Goal: Task Accomplishment & Management: Complete application form

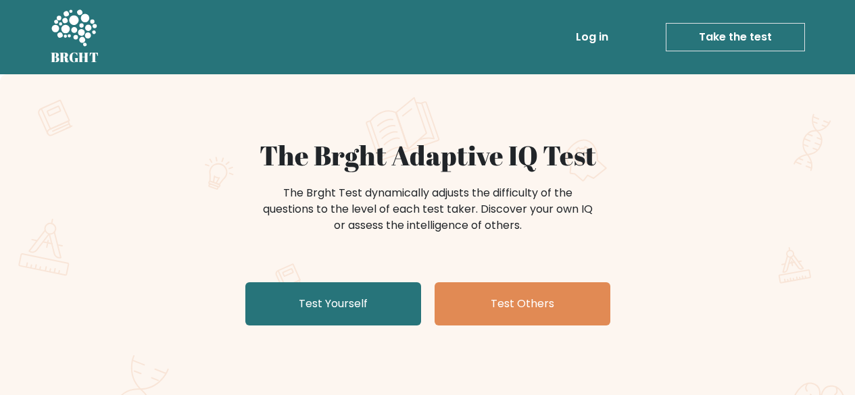
scroll to position [35, 0]
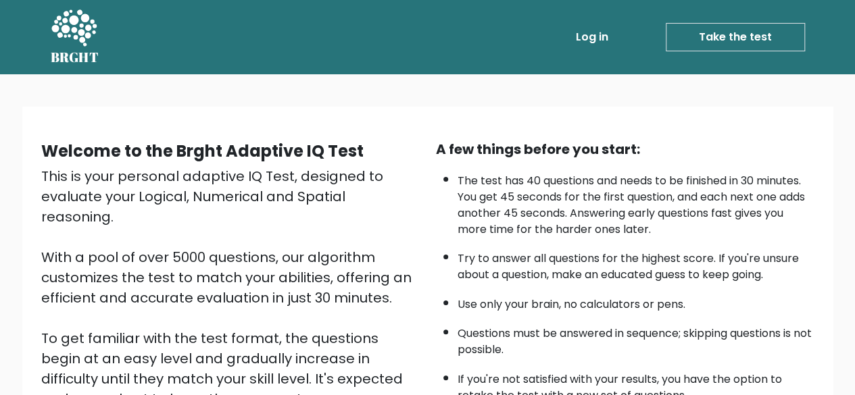
scroll to position [223, 0]
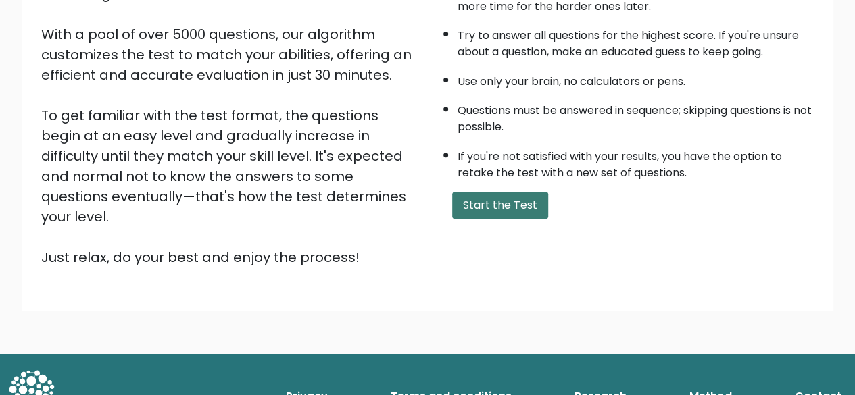
click at [528, 193] on button "Start the Test" at bounding box center [500, 205] width 96 height 27
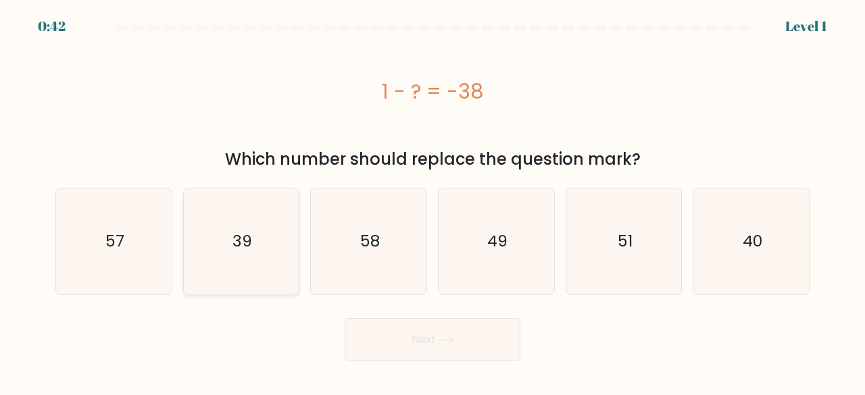
click at [207, 245] on icon "39" at bounding box center [242, 242] width 106 height 106
click at [433, 201] on input "b. 39" at bounding box center [433, 199] width 1 height 3
radio input "true"
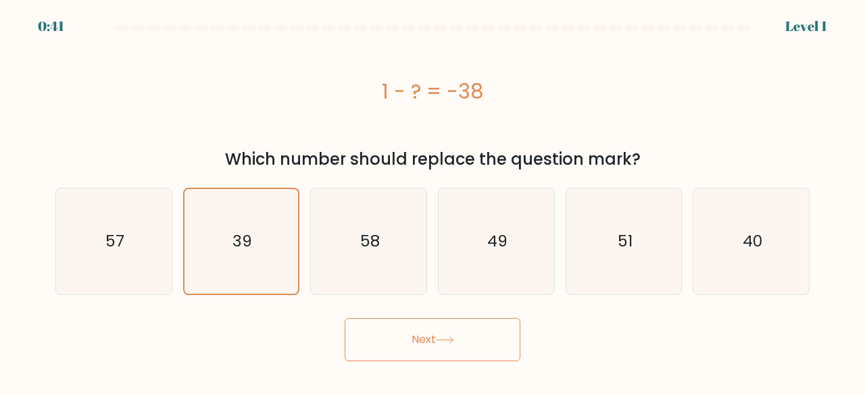
click at [410, 331] on button "Next" at bounding box center [433, 339] width 176 height 43
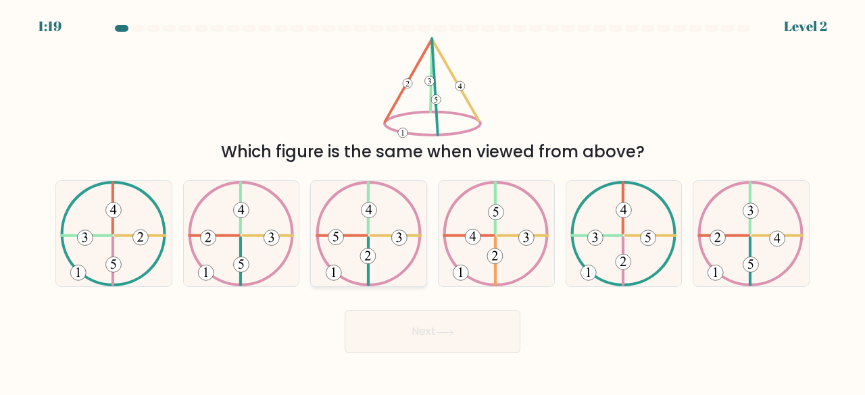
click at [345, 259] on icon at bounding box center [369, 234] width 107 height 106
click at [433, 201] on input "c." at bounding box center [433, 199] width 1 height 3
radio input "true"
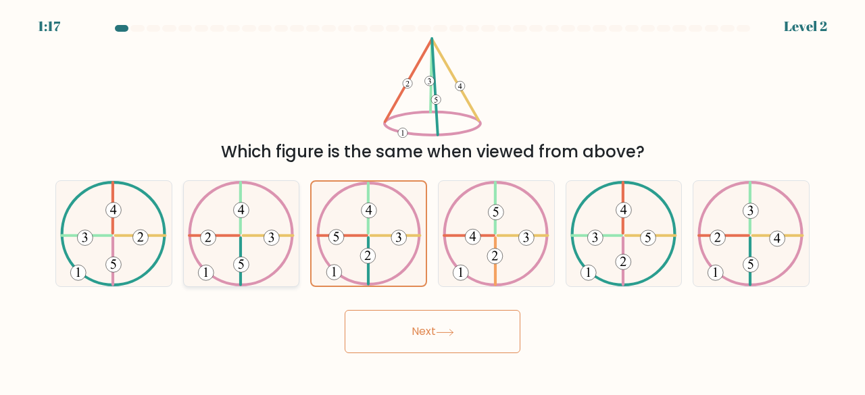
click at [215, 248] on icon at bounding box center [241, 234] width 107 height 106
click at [433, 201] on input "b." at bounding box center [433, 199] width 1 height 3
radio input "true"
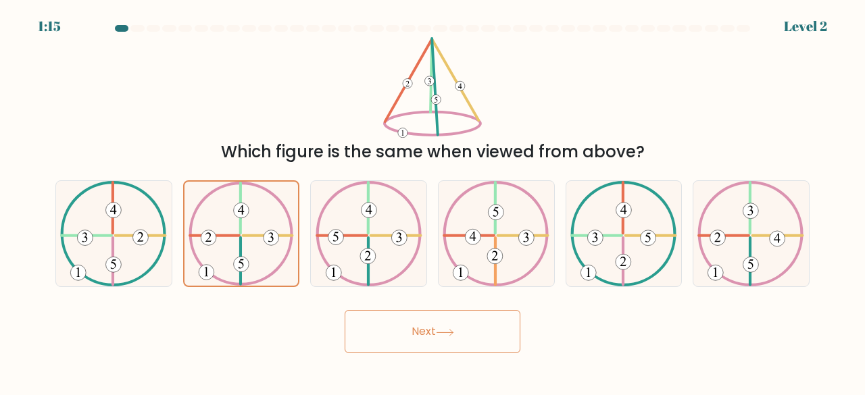
click at [408, 337] on button "Next" at bounding box center [433, 331] width 176 height 43
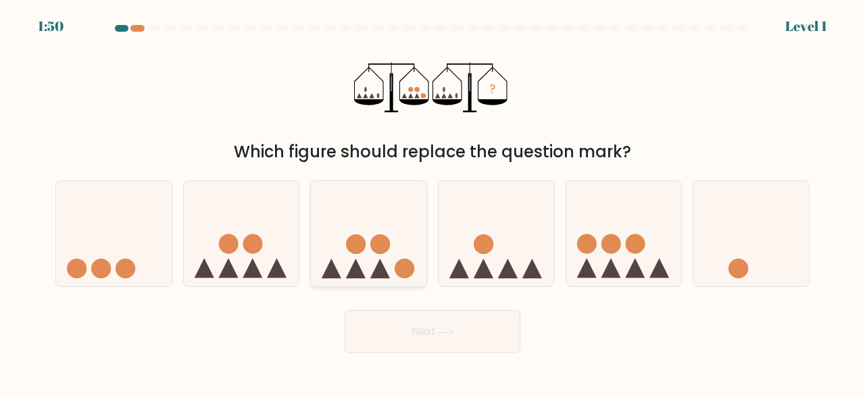
click at [358, 247] on circle at bounding box center [356, 245] width 20 height 20
click at [433, 201] on input "c." at bounding box center [433, 199] width 1 height 3
radio input "true"
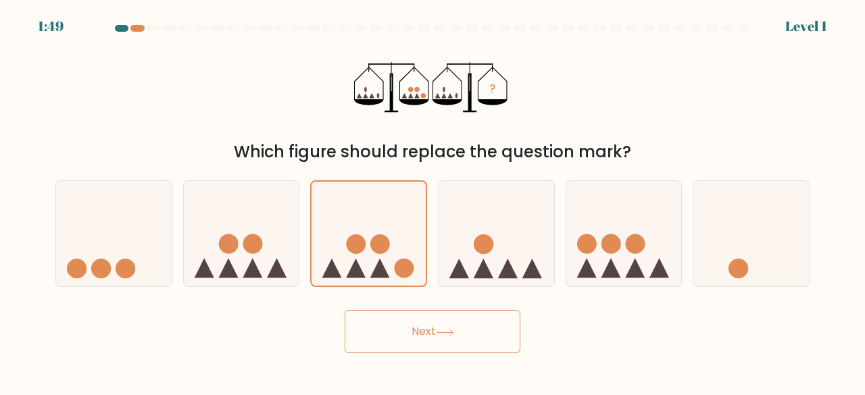
click at [395, 335] on button "Next" at bounding box center [433, 331] width 176 height 43
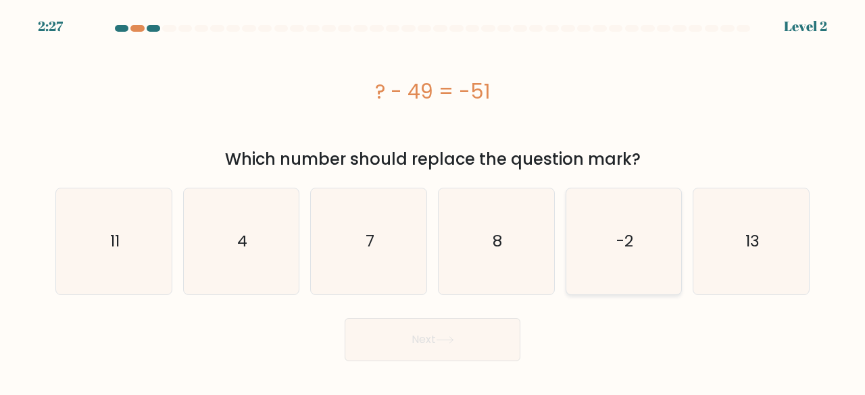
click at [629, 245] on text "-2" at bounding box center [625, 242] width 17 height 22
click at [433, 201] on input "e. -2" at bounding box center [433, 199] width 1 height 3
radio input "true"
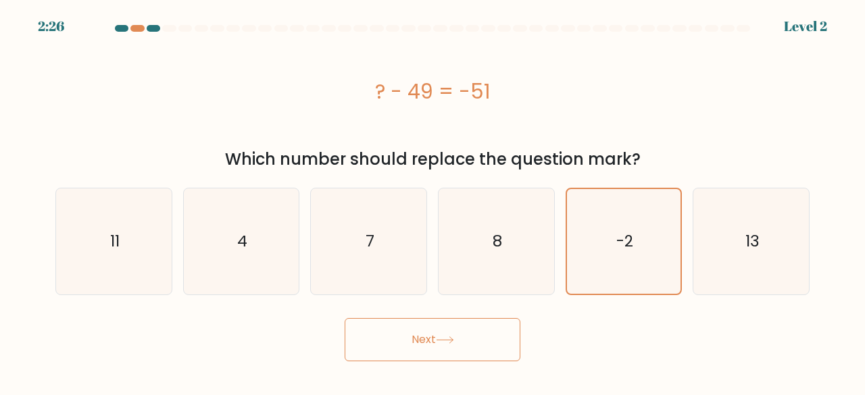
click at [444, 340] on icon at bounding box center [445, 340] width 16 height 6
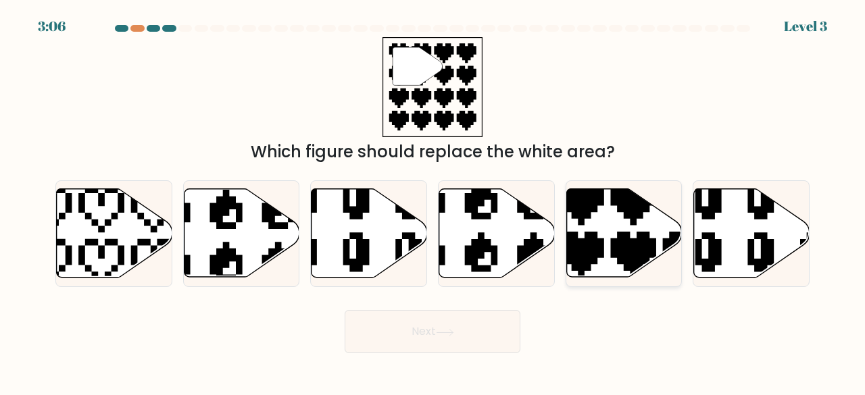
click at [585, 213] on icon at bounding box center [659, 281] width 203 height 203
click at [433, 201] on input "e." at bounding box center [433, 199] width 1 height 3
radio input "true"
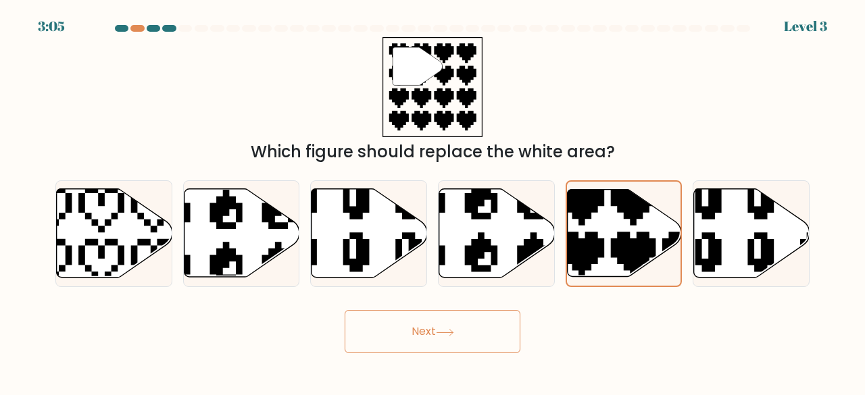
click at [440, 332] on icon at bounding box center [445, 332] width 18 height 7
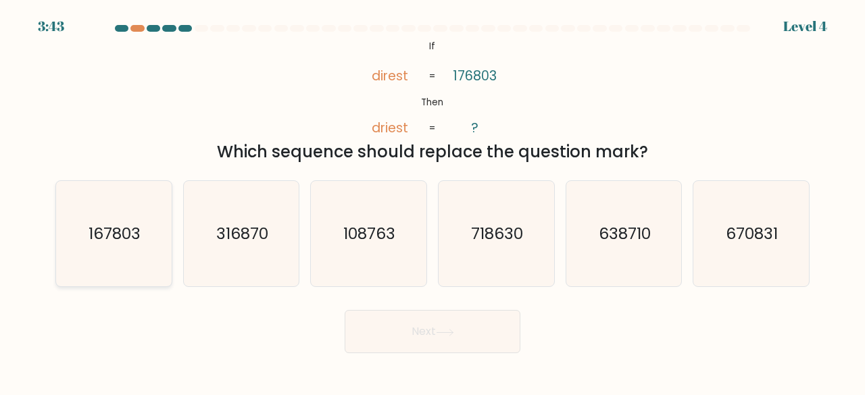
click at [106, 231] on text "167803" at bounding box center [115, 233] width 52 height 22
click at [433, 201] on input "a. 167803" at bounding box center [433, 199] width 1 height 3
radio input "true"
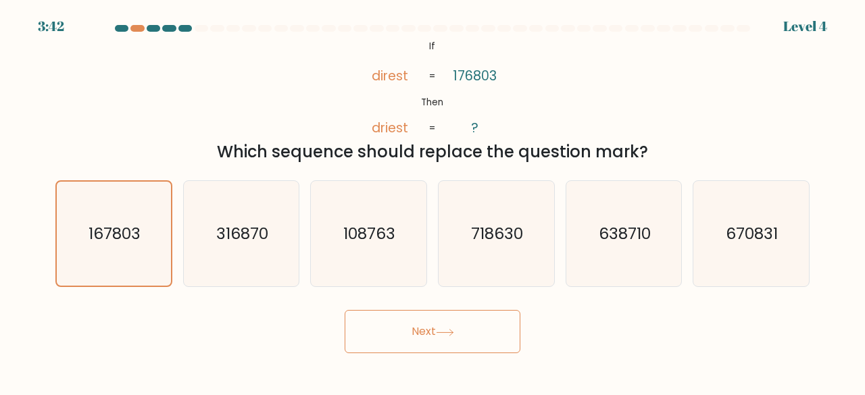
click at [440, 332] on icon at bounding box center [445, 332] width 18 height 7
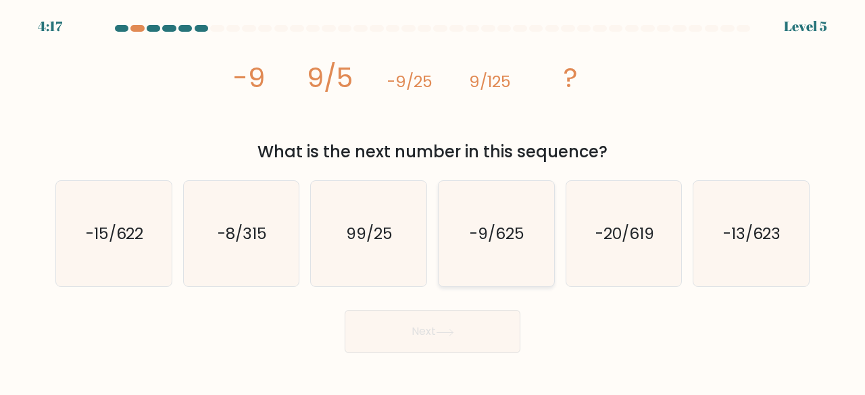
click at [503, 249] on icon "-9/625" at bounding box center [496, 234] width 106 height 106
click at [433, 201] on input "d. -9/625" at bounding box center [433, 199] width 1 height 3
radio input "true"
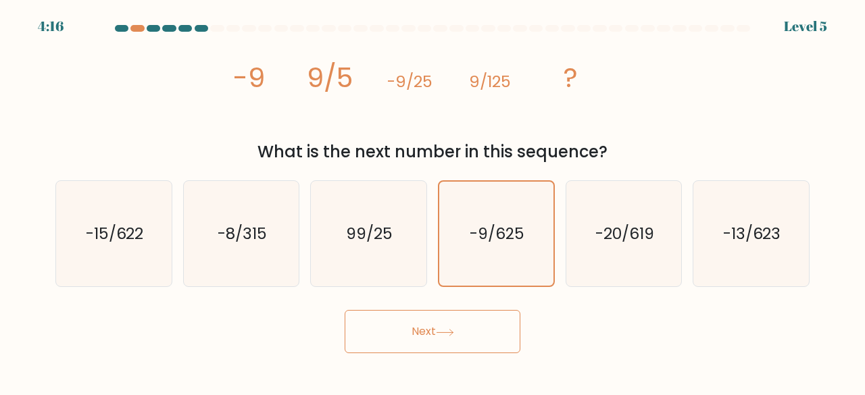
click at [460, 328] on button "Next" at bounding box center [433, 331] width 176 height 43
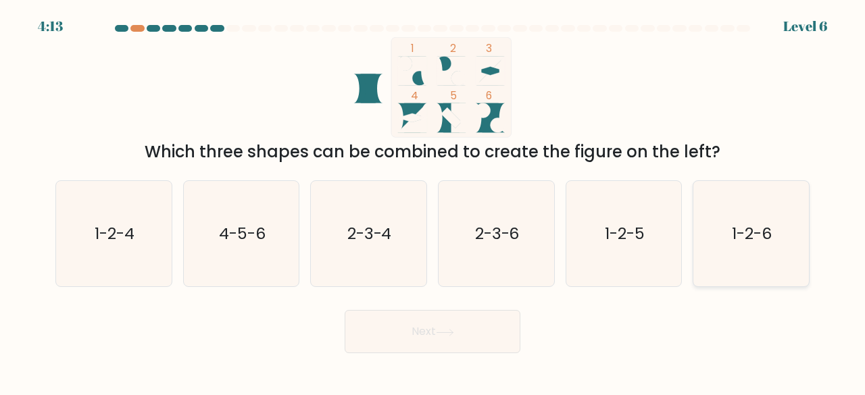
click at [759, 239] on text "1-2-6" at bounding box center [753, 233] width 40 height 22
click at [433, 201] on input "f. 1-2-6" at bounding box center [433, 199] width 1 height 3
radio input "true"
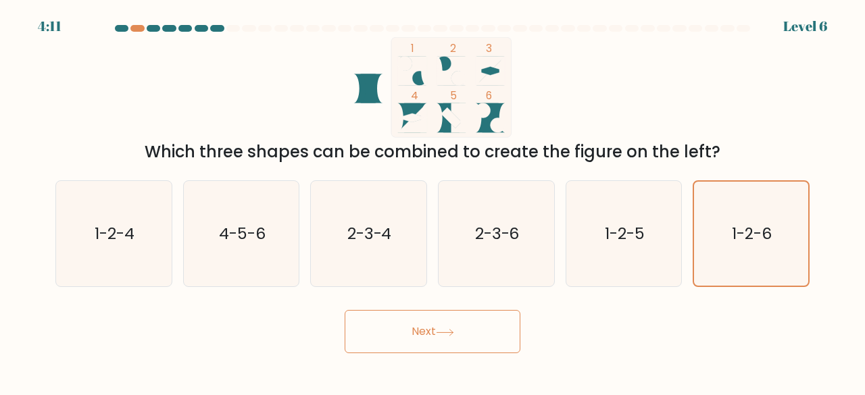
click at [424, 322] on button "Next" at bounding box center [433, 331] width 176 height 43
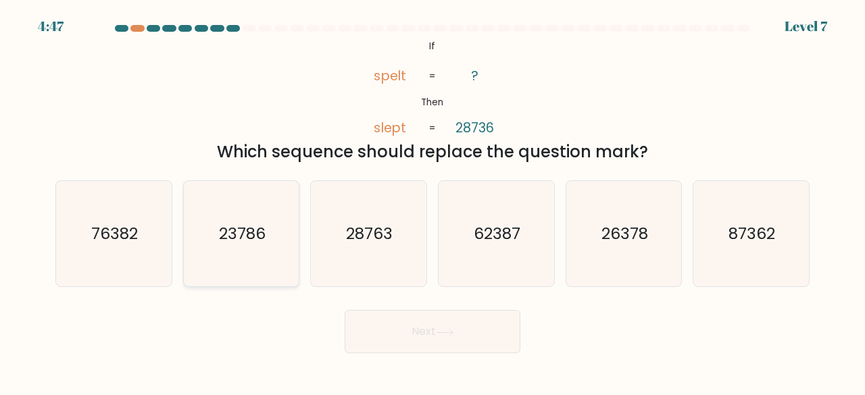
click at [253, 217] on icon "23786" at bounding box center [242, 234] width 106 height 106
click at [433, 201] on input "b. 23786" at bounding box center [433, 199] width 1 height 3
radio input "true"
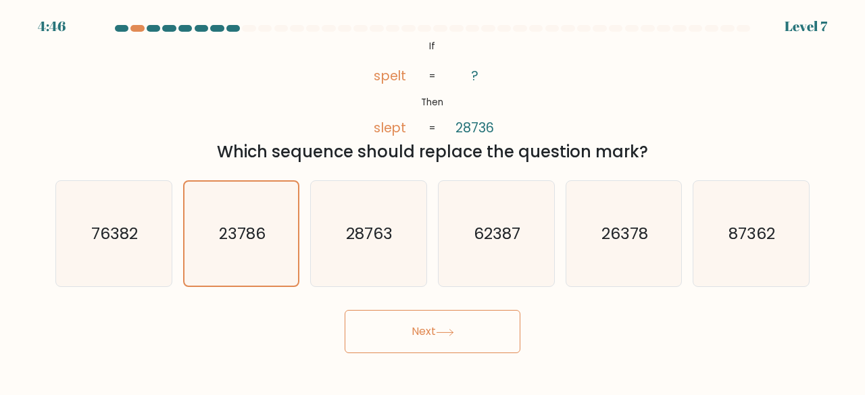
click at [415, 336] on button "Next" at bounding box center [433, 331] width 176 height 43
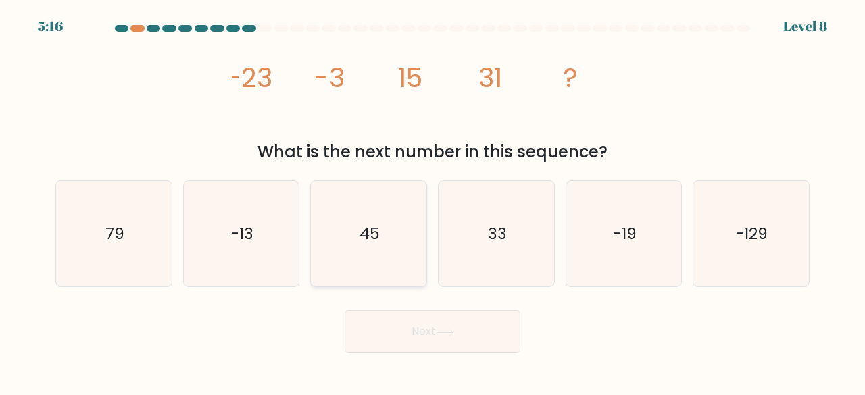
click at [384, 214] on icon "45" at bounding box center [369, 234] width 106 height 106
click at [433, 201] on input "c. 45" at bounding box center [433, 199] width 1 height 3
radio input "true"
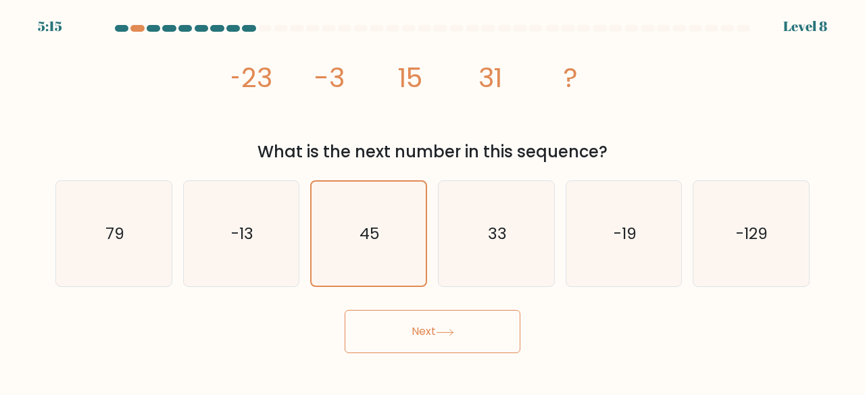
click at [418, 325] on button "Next" at bounding box center [433, 331] width 176 height 43
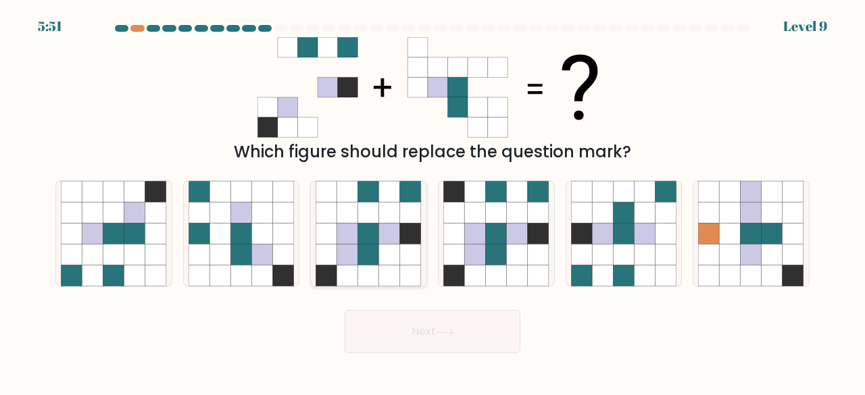
click at [358, 239] on icon at bounding box center [347, 234] width 21 height 21
click at [433, 201] on input "c." at bounding box center [433, 199] width 1 height 3
radio input "true"
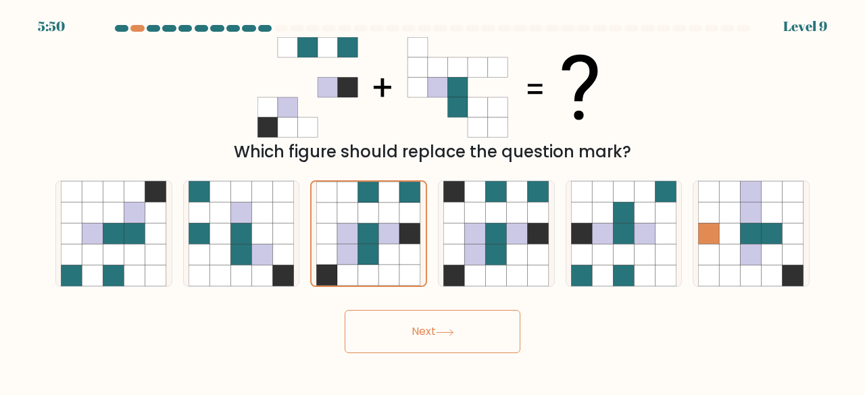
click at [412, 350] on button "Next" at bounding box center [433, 331] width 176 height 43
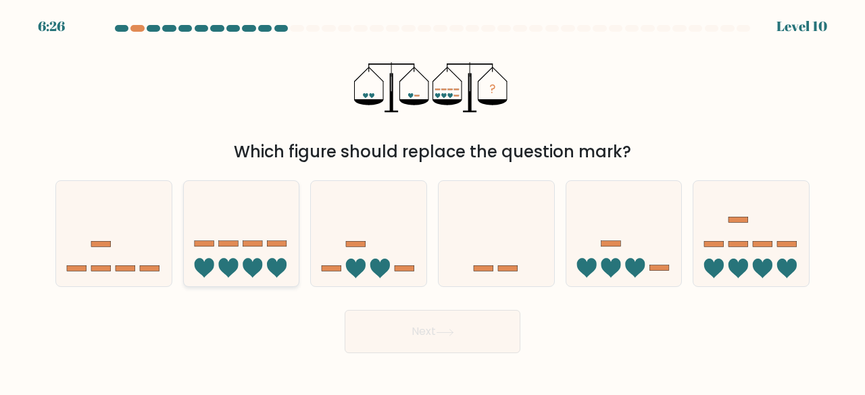
click at [244, 195] on icon at bounding box center [242, 233] width 116 height 95
click at [433, 198] on input "b." at bounding box center [433, 199] width 1 height 3
radio input "true"
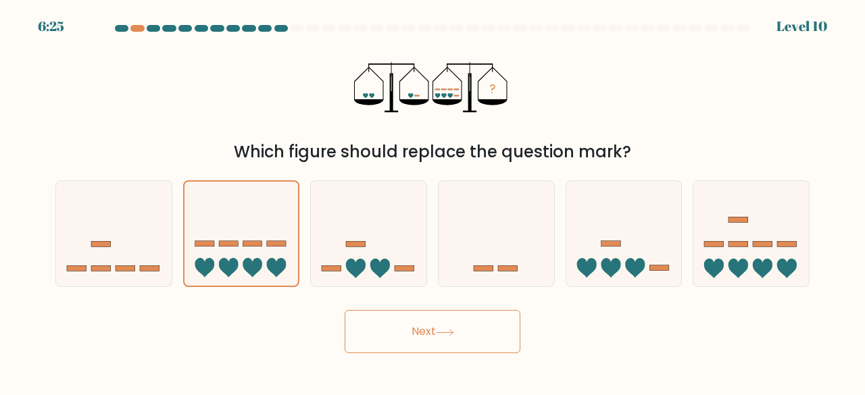
click at [396, 322] on button "Next" at bounding box center [433, 331] width 176 height 43
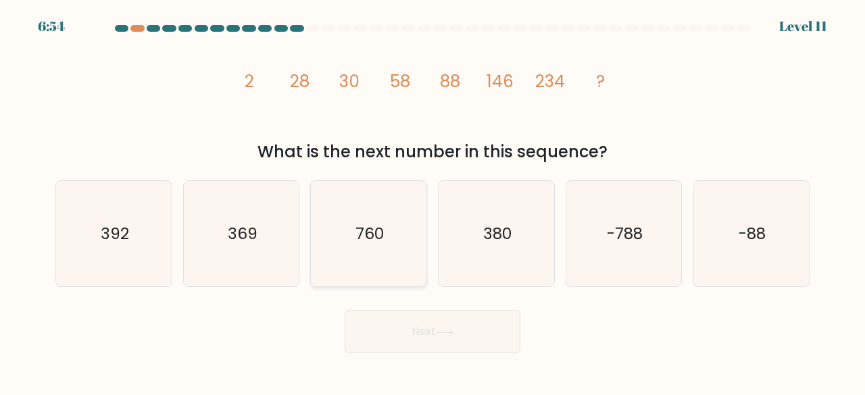
click at [348, 222] on icon "760" at bounding box center [369, 234] width 106 height 106
click at [433, 201] on input "c. 760" at bounding box center [433, 199] width 1 height 3
radio input "true"
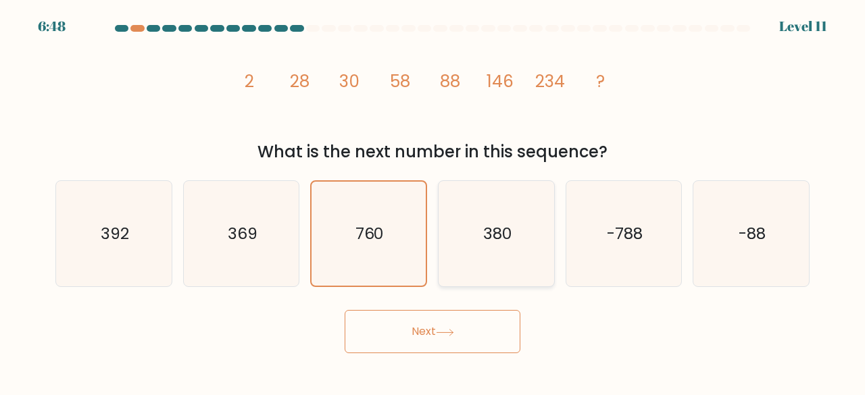
click at [475, 225] on icon "380" at bounding box center [496, 234] width 106 height 106
click at [433, 201] on input "d. 380" at bounding box center [433, 199] width 1 height 3
radio input "true"
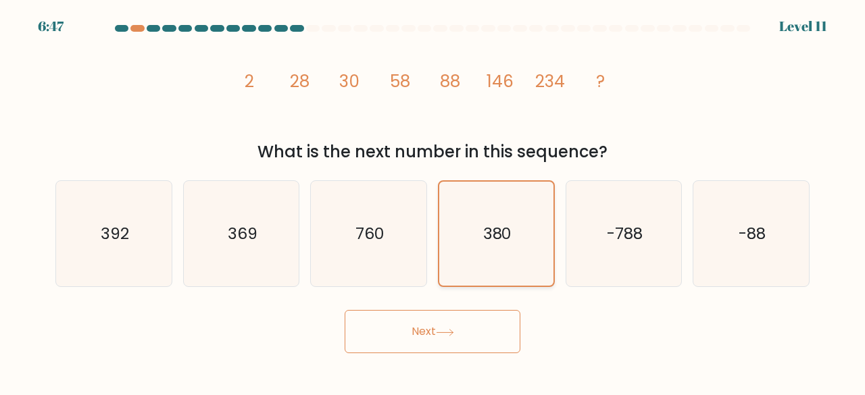
click at [475, 225] on icon "380" at bounding box center [496, 234] width 105 height 105
click at [433, 201] on input "d. 380" at bounding box center [433, 199] width 1 height 3
click at [452, 311] on button "Next" at bounding box center [433, 331] width 176 height 43
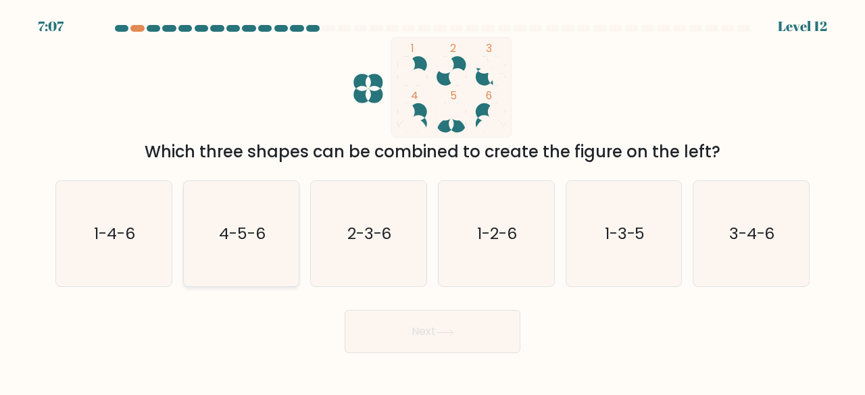
click at [235, 229] on text "4-5-6" at bounding box center [242, 233] width 47 height 22
click at [433, 201] on input "b. 4-5-6" at bounding box center [433, 199] width 1 height 3
radio input "true"
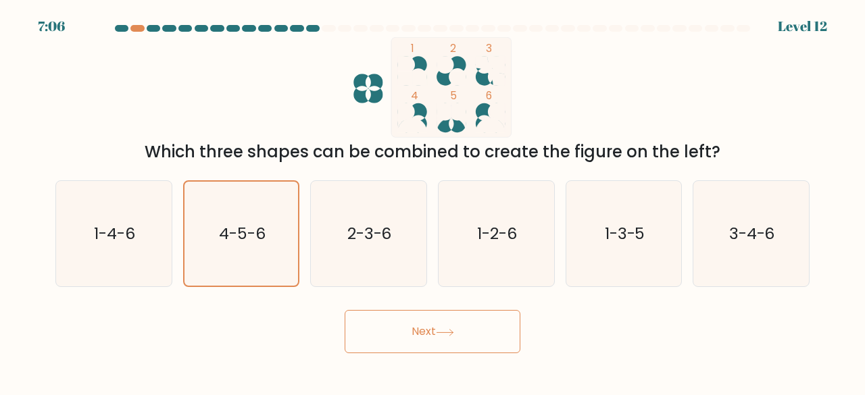
click at [406, 344] on button "Next" at bounding box center [433, 331] width 176 height 43
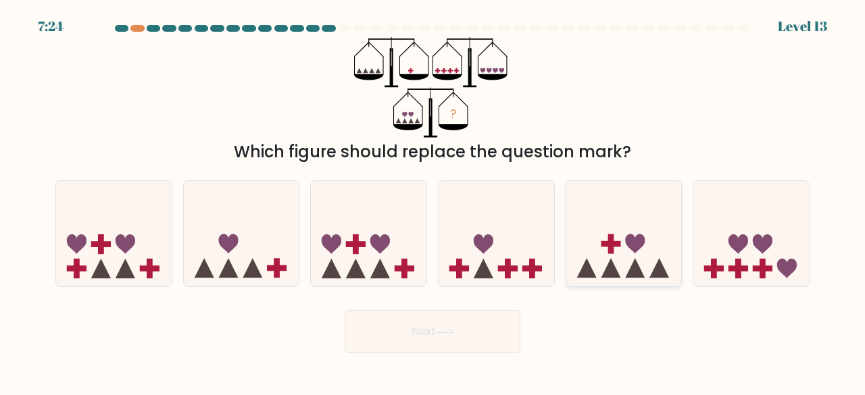
click at [595, 226] on icon at bounding box center [625, 233] width 116 height 95
click at [433, 201] on input "e." at bounding box center [433, 199] width 1 height 3
radio input "true"
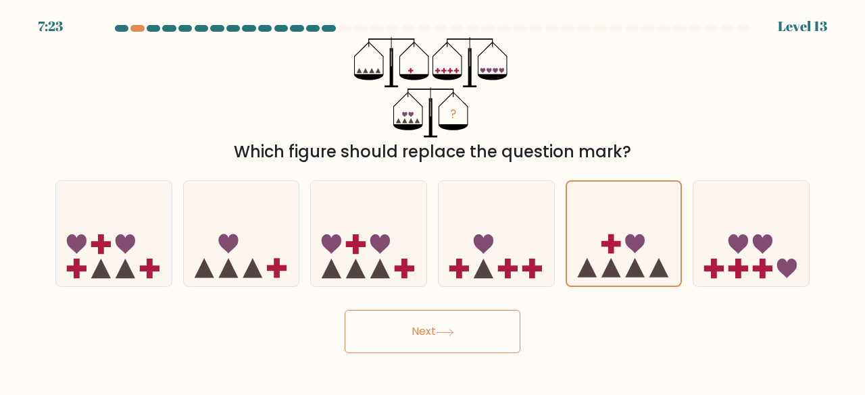
click at [446, 343] on button "Next" at bounding box center [433, 331] width 176 height 43
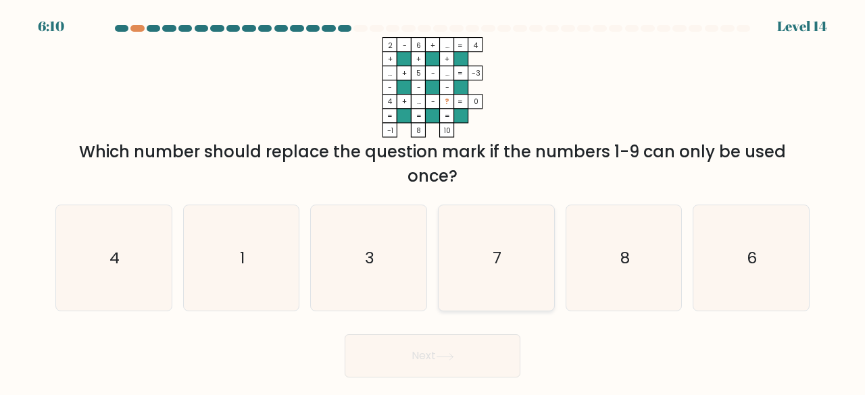
click at [531, 255] on icon "7" at bounding box center [496, 259] width 106 height 106
click at [433, 201] on input "d. 7" at bounding box center [433, 199] width 1 height 3
radio input "true"
click at [462, 352] on button "Next" at bounding box center [433, 356] width 176 height 43
click at [427, 351] on button "Next" at bounding box center [433, 356] width 176 height 43
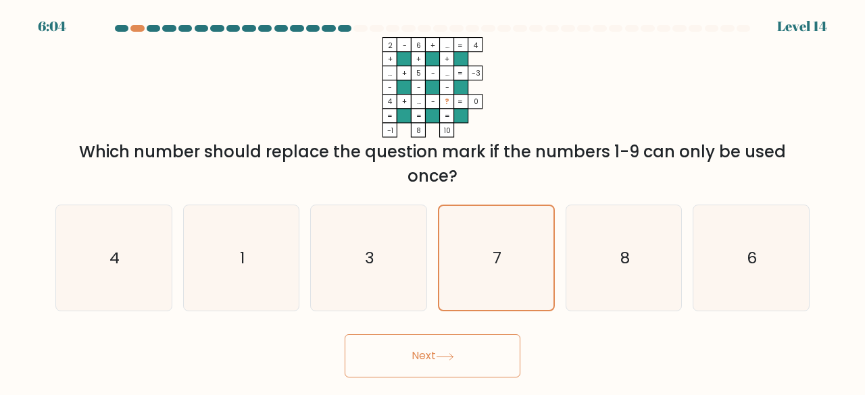
click at [427, 351] on button "Next" at bounding box center [433, 356] width 176 height 43
click at [391, 354] on button "Next" at bounding box center [433, 356] width 176 height 43
click at [508, 243] on icon "7" at bounding box center [496, 258] width 105 height 105
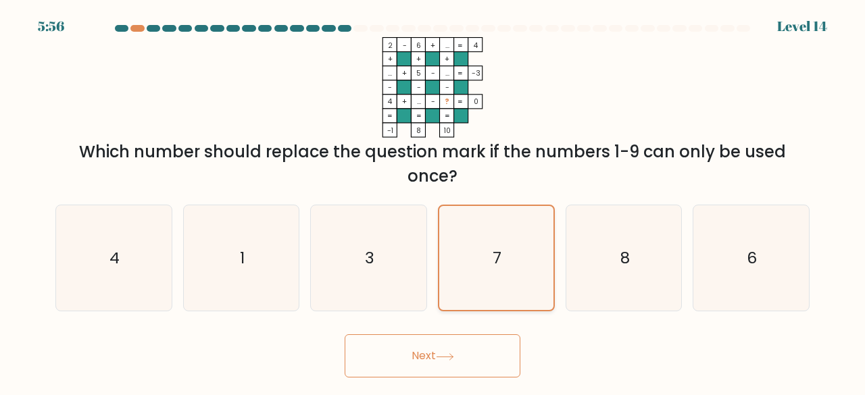
click at [433, 201] on input "d. 7" at bounding box center [433, 199] width 1 height 3
click at [430, 360] on button "Next" at bounding box center [433, 356] width 176 height 43
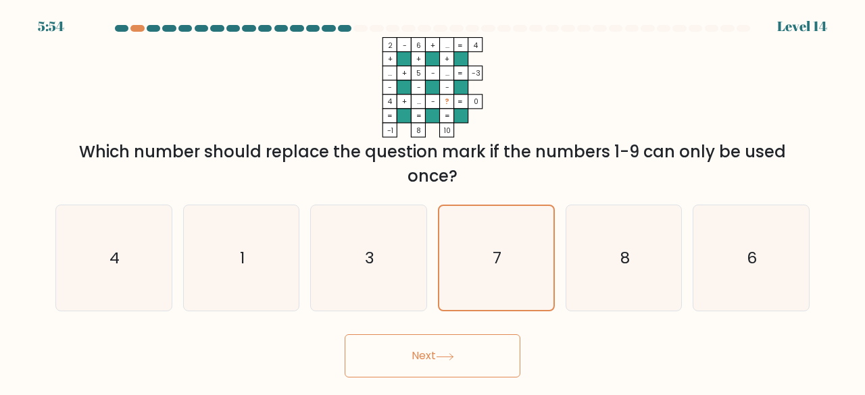
drag, startPoint x: 430, startPoint y: 360, endPoint x: 456, endPoint y: 409, distance: 55.6
click at [456, 395] on html "5:54 Level 14" at bounding box center [432, 197] width 865 height 395
click at [453, 352] on button "Next" at bounding box center [433, 356] width 176 height 43
click at [548, 354] on div "Next" at bounding box center [432, 353] width 771 height 50
click at [446, 345] on button "Next" at bounding box center [433, 356] width 176 height 43
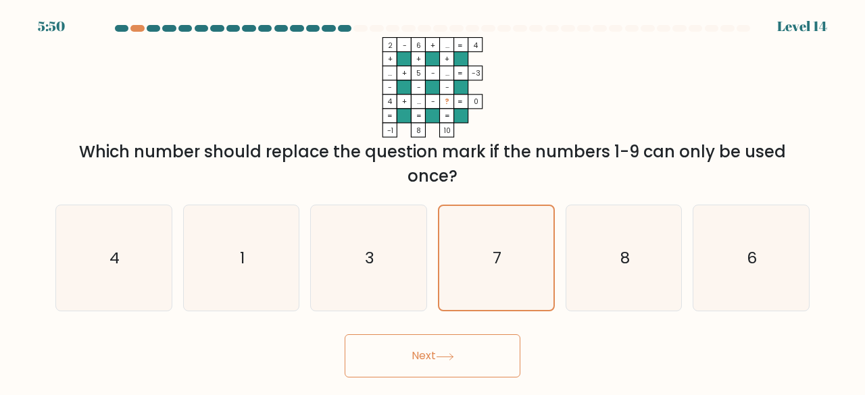
click at [446, 345] on button "Next" at bounding box center [433, 356] width 176 height 43
drag, startPoint x: 514, startPoint y: 256, endPoint x: 402, endPoint y: 248, distance: 113.2
click at [402, 248] on div "a. 4 b. 1 c. 3 d." at bounding box center [432, 253] width 765 height 118
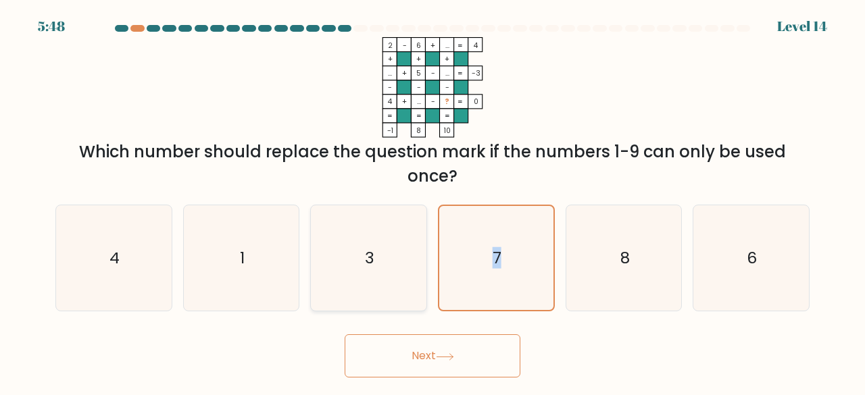
click at [402, 248] on icon "3" at bounding box center [369, 259] width 106 height 106
click at [433, 201] on input "c. 3" at bounding box center [433, 199] width 1 height 3
radio input "true"
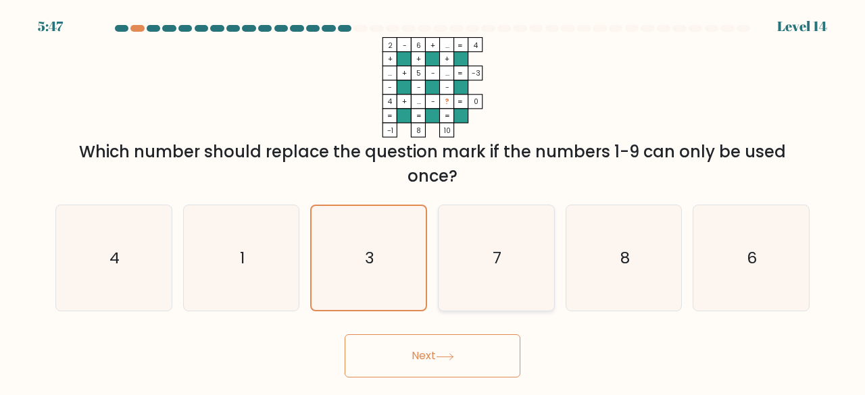
click at [504, 251] on icon "7" at bounding box center [496, 259] width 106 height 106
click at [433, 201] on input "d. 7" at bounding box center [433, 199] width 1 height 3
radio input "true"
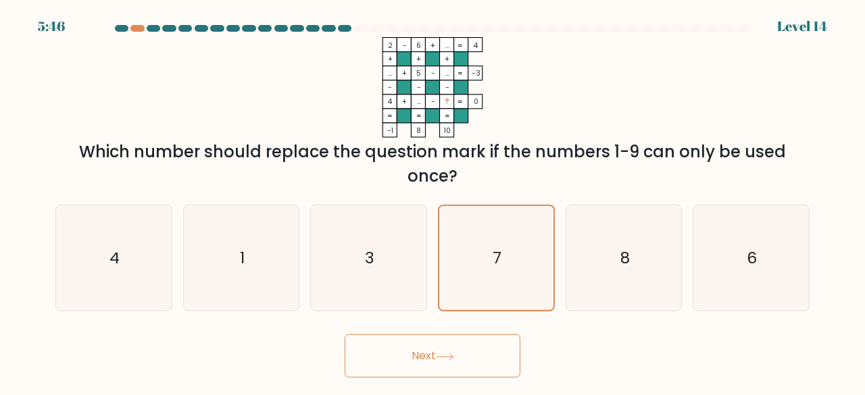
click at [436, 359] on button "Next" at bounding box center [433, 356] width 176 height 43
click at [551, 201] on div "a. 4 b. 1 c. 3 d." at bounding box center [432, 253] width 765 height 118
click at [503, 229] on icon "7" at bounding box center [496, 258] width 105 height 105
click at [433, 201] on input "d. 7" at bounding box center [433, 199] width 1 height 3
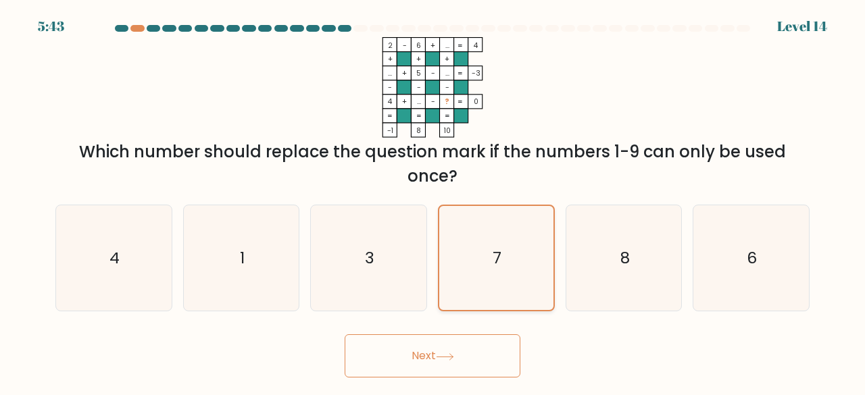
click at [503, 229] on icon "7" at bounding box center [496, 258] width 105 height 105
click at [433, 201] on input "d. 7" at bounding box center [433, 199] width 1 height 3
click at [503, 229] on icon "7" at bounding box center [496, 258] width 105 height 105
click at [433, 201] on input "d. 7" at bounding box center [433, 199] width 1 height 3
click at [503, 229] on icon "7" at bounding box center [496, 258] width 105 height 105
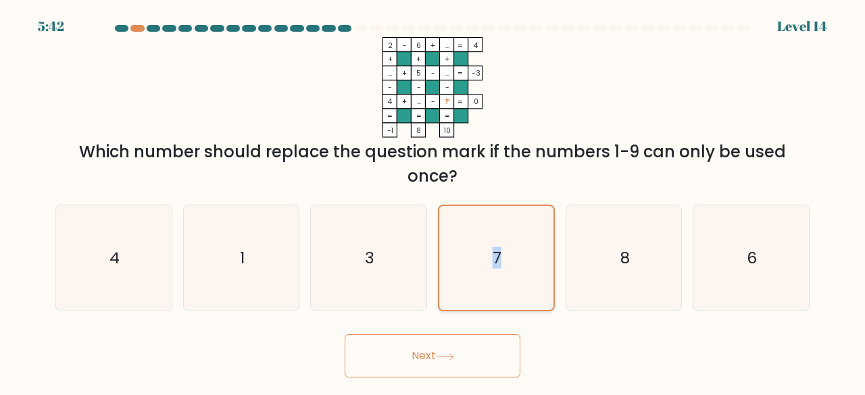
click at [433, 201] on input "d. 7" at bounding box center [433, 199] width 1 height 3
click at [503, 229] on icon "7" at bounding box center [496, 258] width 105 height 105
click at [433, 201] on input "d. 7" at bounding box center [433, 199] width 1 height 3
click at [437, 349] on button "Next" at bounding box center [433, 356] width 176 height 43
click at [421, 347] on button "Next" at bounding box center [433, 356] width 176 height 43
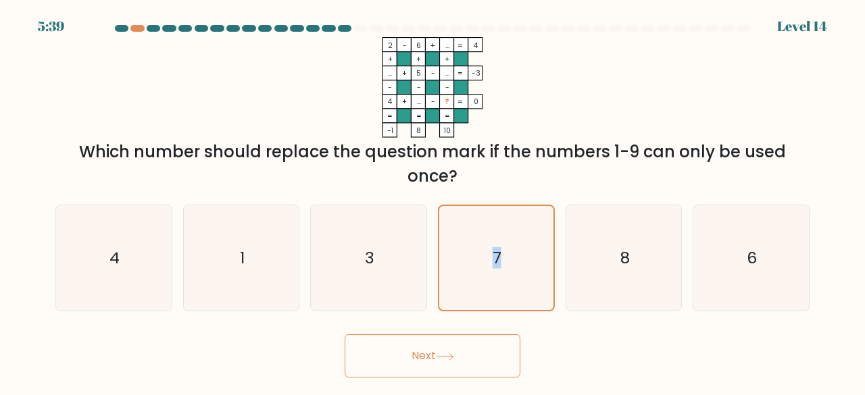
click at [421, 347] on button "Next" at bounding box center [433, 356] width 176 height 43
click at [642, 266] on icon "8" at bounding box center [624, 259] width 106 height 106
click at [433, 201] on input "e. 8" at bounding box center [433, 199] width 1 height 3
radio input "true"
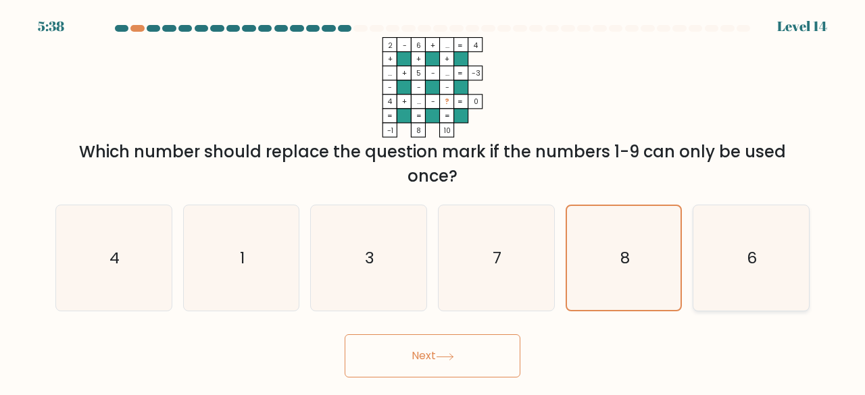
click at [733, 266] on icon "6" at bounding box center [751, 259] width 106 height 106
click at [433, 201] on input "f. 6" at bounding box center [433, 199] width 1 height 3
radio input "true"
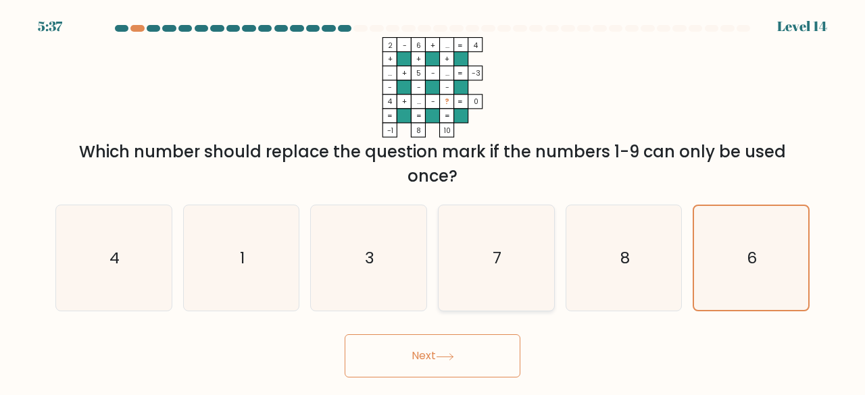
click at [450, 236] on icon "7" at bounding box center [496, 259] width 106 height 106
click at [433, 201] on input "d. 7" at bounding box center [433, 199] width 1 height 3
radio input "true"
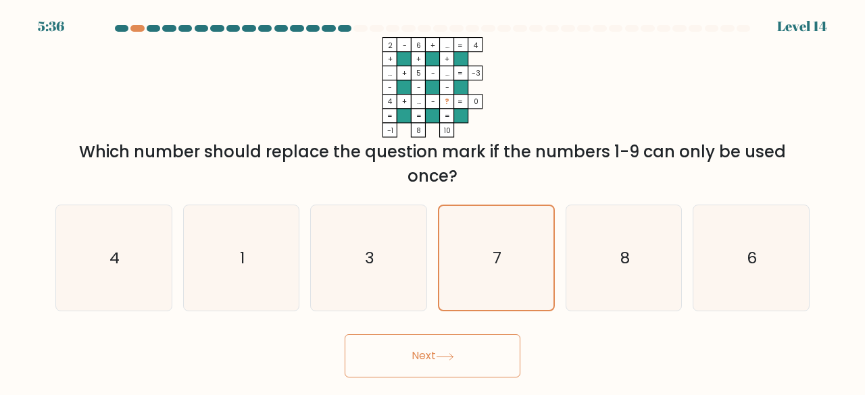
click at [431, 352] on button "Next" at bounding box center [433, 356] width 176 height 43
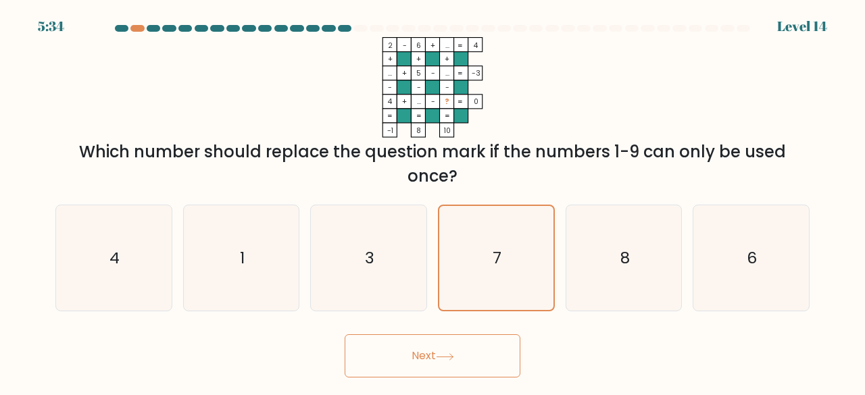
click at [431, 352] on button "Next" at bounding box center [433, 356] width 176 height 43
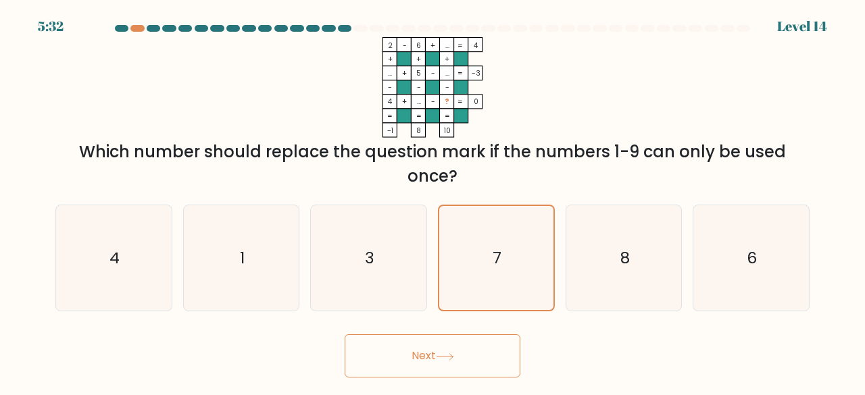
drag, startPoint x: 431, startPoint y: 352, endPoint x: 391, endPoint y: 355, distance: 40.7
click at [391, 355] on button "Next" at bounding box center [433, 356] width 176 height 43
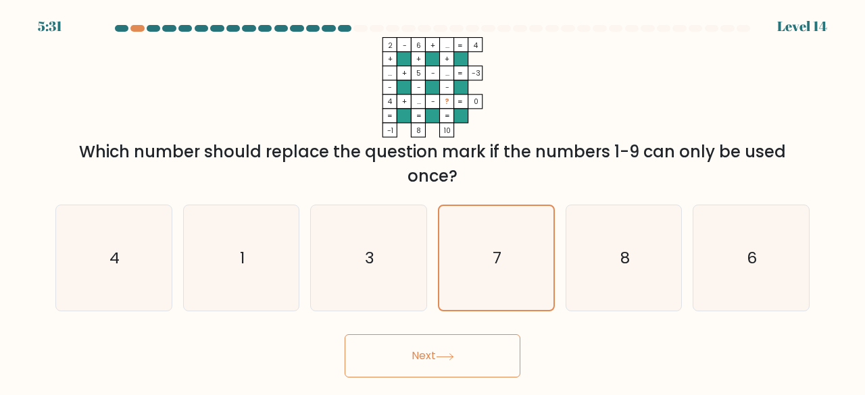
click at [391, 355] on button "Next" at bounding box center [433, 356] width 176 height 43
drag, startPoint x: 391, startPoint y: 355, endPoint x: 393, endPoint y: 363, distance: 8.6
click at [393, 363] on button "Next" at bounding box center [433, 356] width 176 height 43
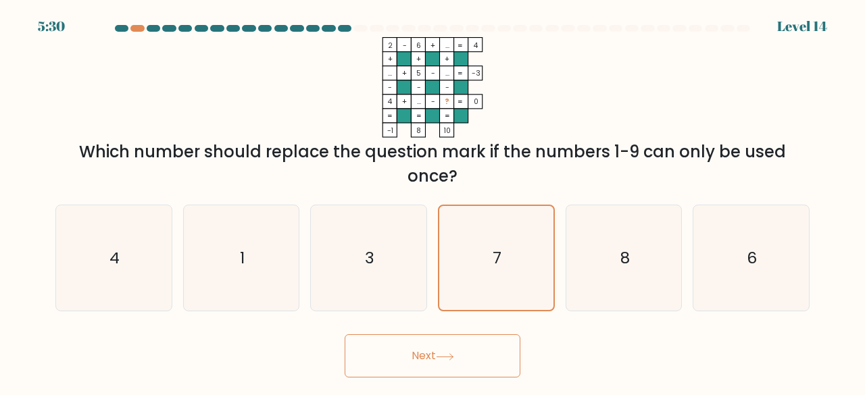
click at [393, 363] on button "Next" at bounding box center [433, 356] width 176 height 43
drag, startPoint x: 393, startPoint y: 363, endPoint x: 406, endPoint y: 381, distance: 21.4
click at [406, 381] on body "5:30 Level 14" at bounding box center [432, 197] width 865 height 395
click at [406, 381] on body "5:29 Level 14" at bounding box center [432, 197] width 865 height 395
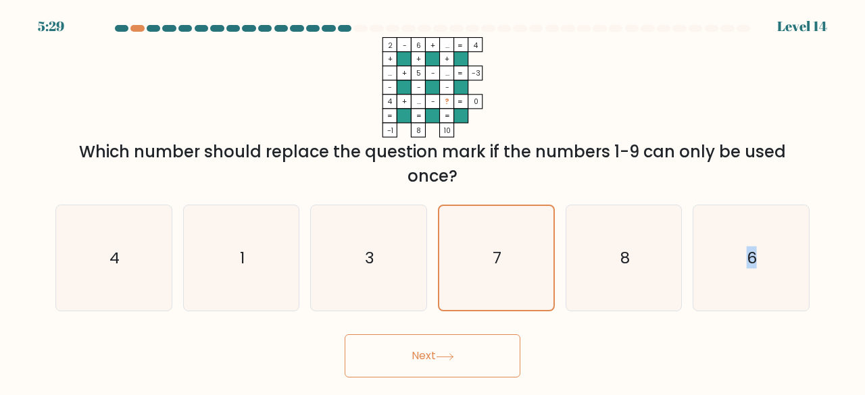
click at [406, 381] on body "5:29 Level 14" at bounding box center [432, 197] width 865 height 395
drag, startPoint x: 406, startPoint y: 381, endPoint x: 439, endPoint y: 359, distance: 39.6
click at [439, 359] on body "5:29 Level 14" at bounding box center [432, 197] width 865 height 395
click at [439, 359] on button "Next" at bounding box center [433, 356] width 176 height 43
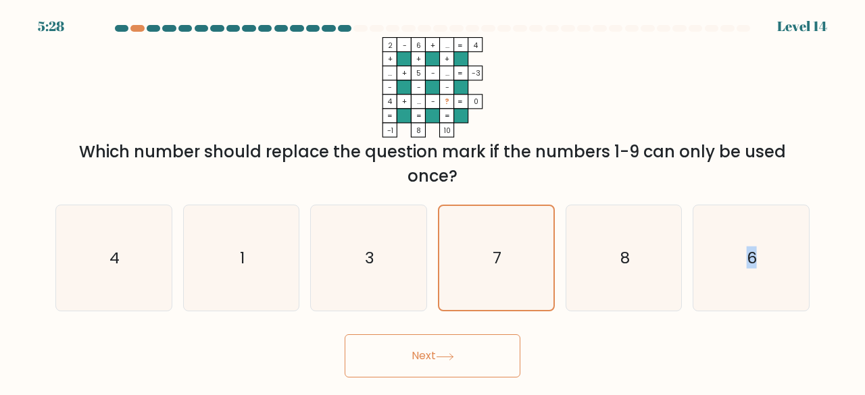
click at [439, 359] on button "Next" at bounding box center [433, 356] width 176 height 43
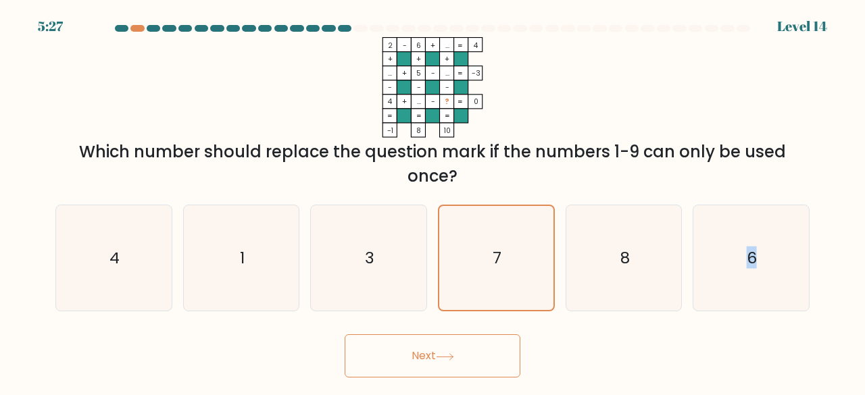
click at [439, 359] on button "Next" at bounding box center [433, 356] width 176 height 43
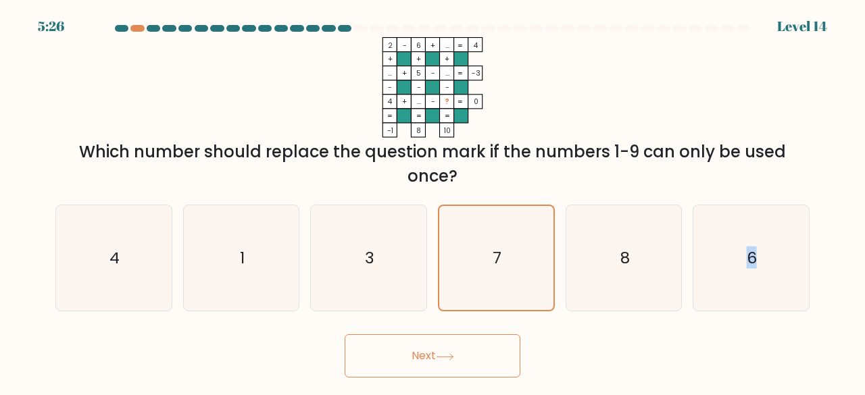
click at [439, 359] on button "Next" at bounding box center [433, 356] width 176 height 43
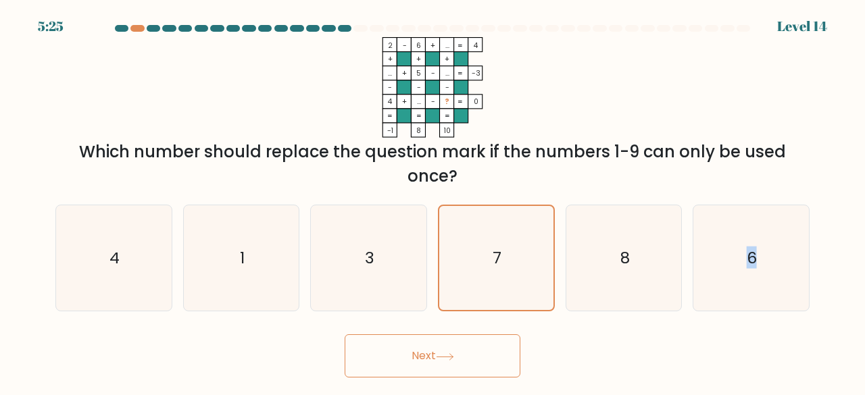
click at [439, 359] on button "Next" at bounding box center [433, 356] width 176 height 43
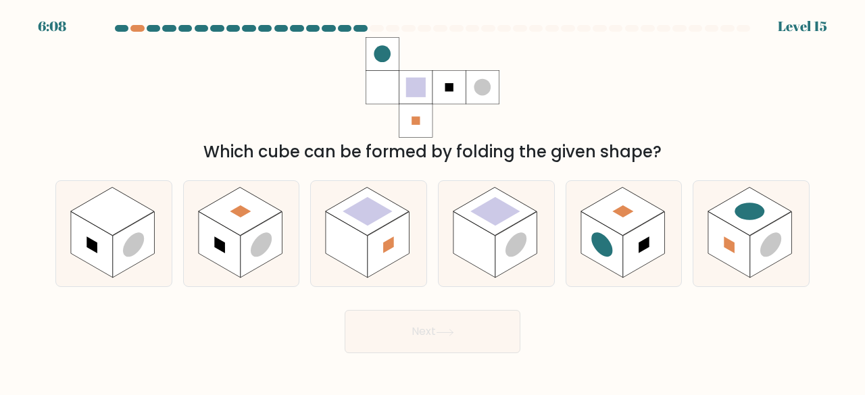
click at [502, 66] on div "Which cube can be formed by folding the given shape?" at bounding box center [432, 100] width 771 height 127
click at [715, 235] on rect at bounding box center [730, 245] width 42 height 66
click at [433, 201] on input "f." at bounding box center [433, 199] width 1 height 3
radio input "true"
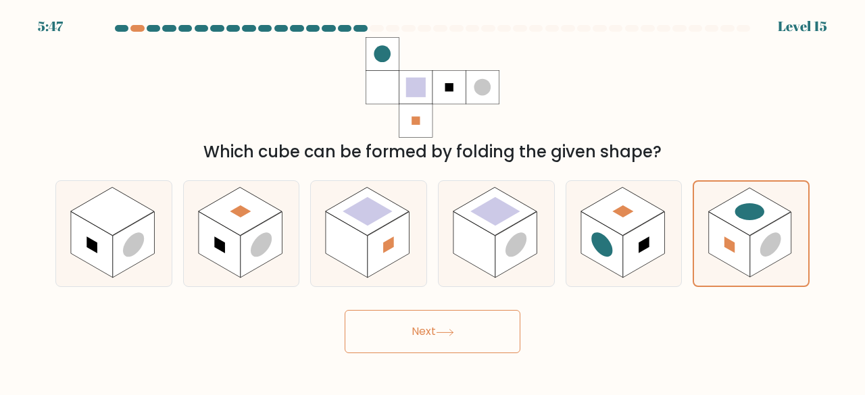
click at [493, 320] on button "Next" at bounding box center [433, 331] width 176 height 43
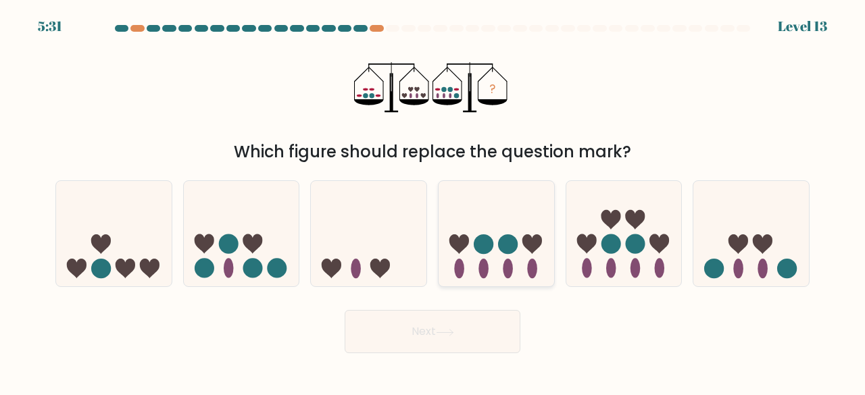
click at [487, 241] on circle at bounding box center [484, 245] width 20 height 20
click at [433, 201] on input "d." at bounding box center [433, 199] width 1 height 3
radio input "true"
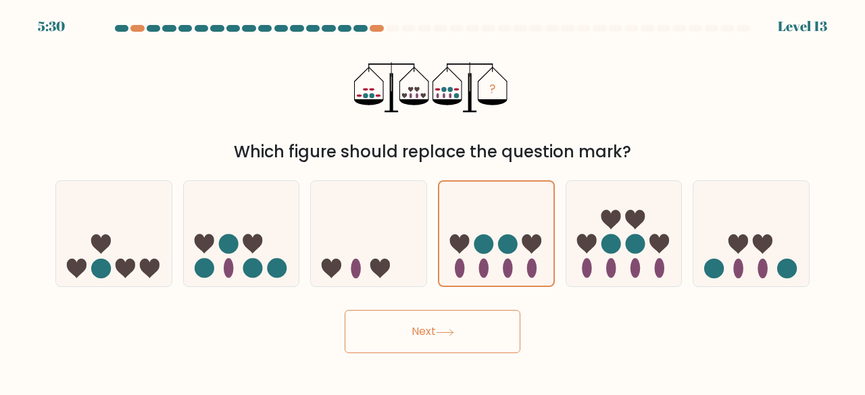
click at [438, 332] on button "Next" at bounding box center [433, 331] width 176 height 43
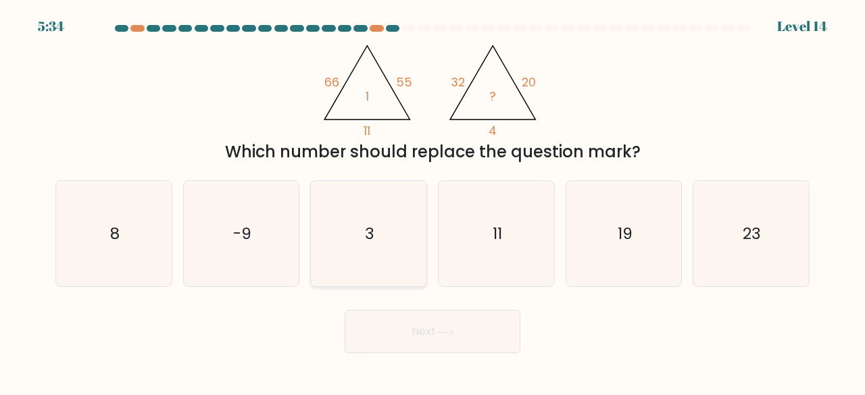
click at [404, 220] on icon "3" at bounding box center [369, 234] width 106 height 106
click at [433, 201] on input "c. 3" at bounding box center [433, 199] width 1 height 3
radio input "true"
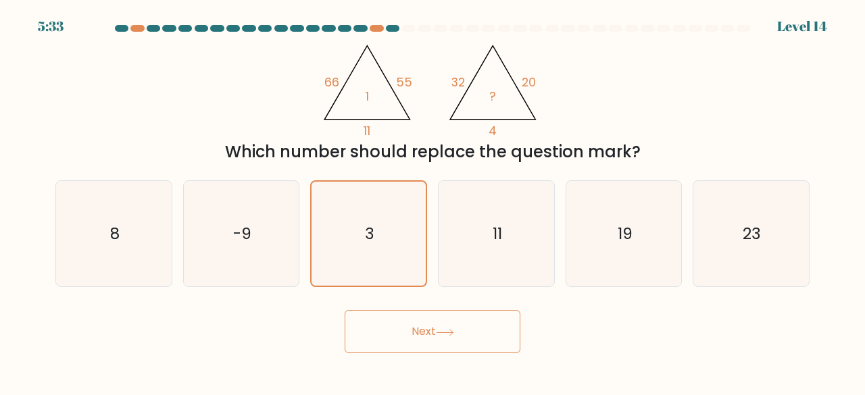
click at [438, 344] on button "Next" at bounding box center [433, 331] width 176 height 43
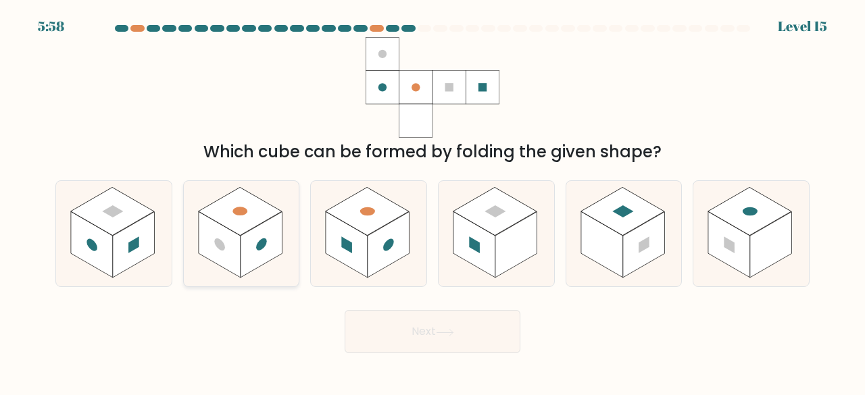
click at [265, 214] on rect at bounding box center [240, 211] width 84 height 49
click at [433, 201] on input "b." at bounding box center [433, 199] width 1 height 3
radio input "true"
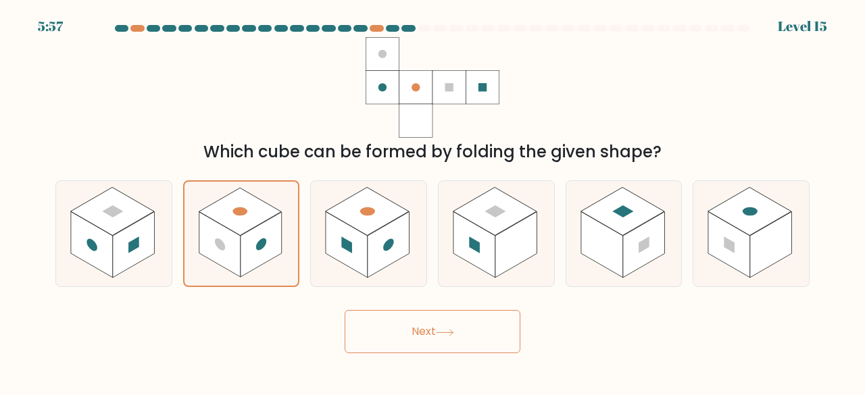
click at [407, 340] on button "Next" at bounding box center [433, 331] width 176 height 43
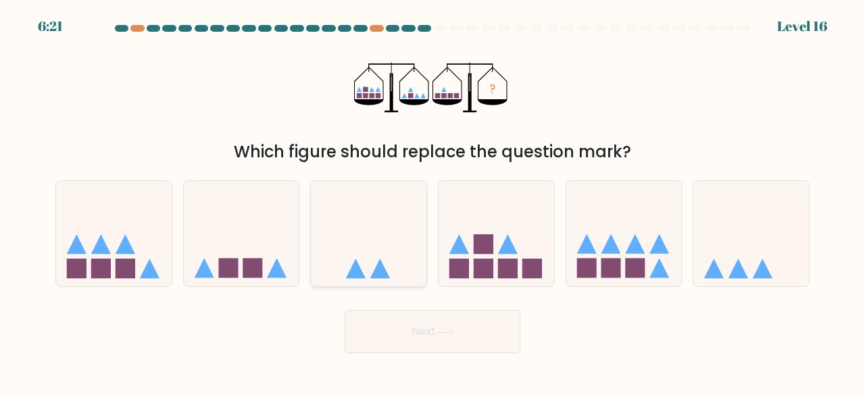
click at [368, 222] on icon at bounding box center [369, 233] width 116 height 95
click at [433, 201] on input "c." at bounding box center [433, 199] width 1 height 3
radio input "true"
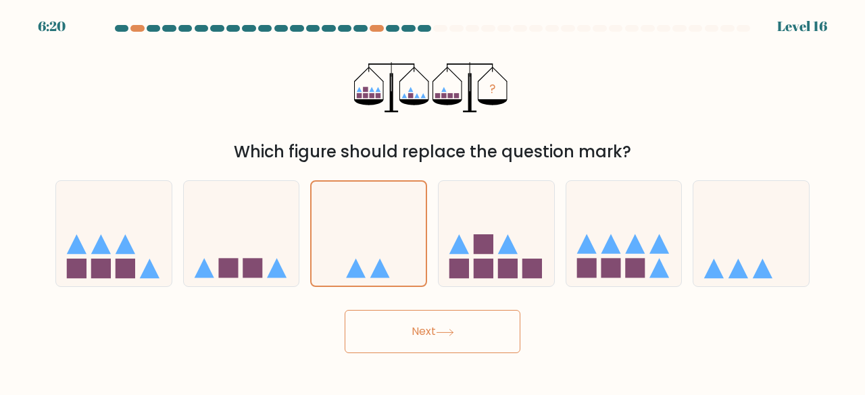
click at [416, 326] on button "Next" at bounding box center [433, 331] width 176 height 43
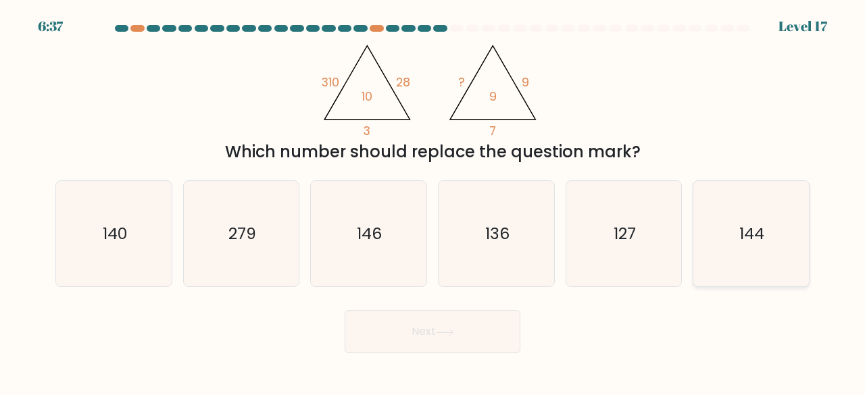
click at [741, 249] on icon "144" at bounding box center [751, 234] width 106 height 106
click at [433, 201] on input "f. 144" at bounding box center [433, 199] width 1 height 3
radio input "true"
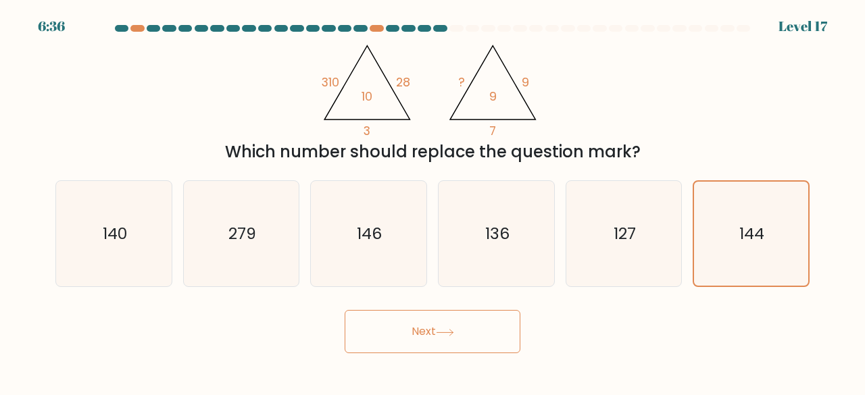
click at [468, 348] on button "Next" at bounding box center [433, 331] width 176 height 43
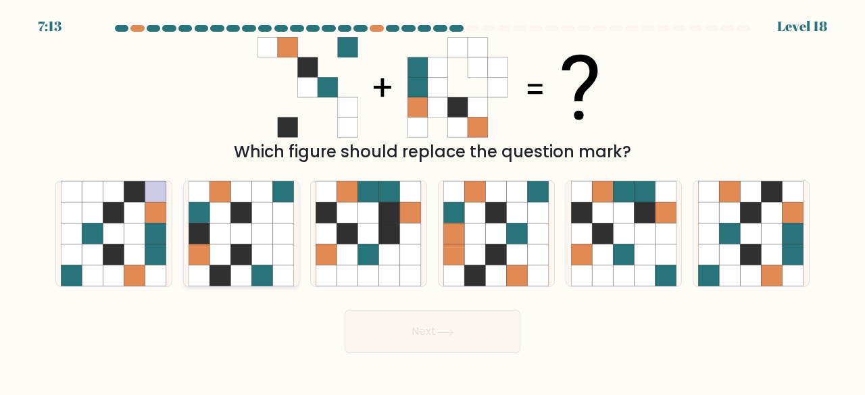
click at [247, 195] on icon at bounding box center [241, 191] width 21 height 21
click at [433, 198] on input "b." at bounding box center [433, 199] width 1 height 3
radio input "true"
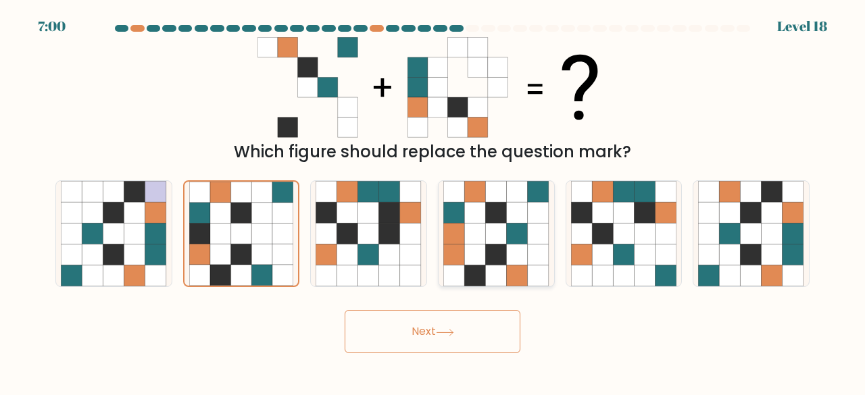
click at [494, 244] on icon at bounding box center [496, 234] width 21 height 21
click at [433, 201] on input "d." at bounding box center [433, 199] width 1 height 3
radio input "true"
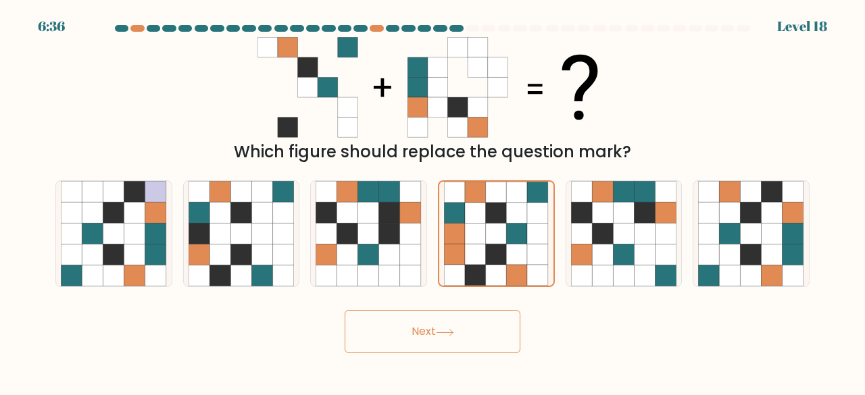
click at [414, 328] on button "Next" at bounding box center [433, 331] width 176 height 43
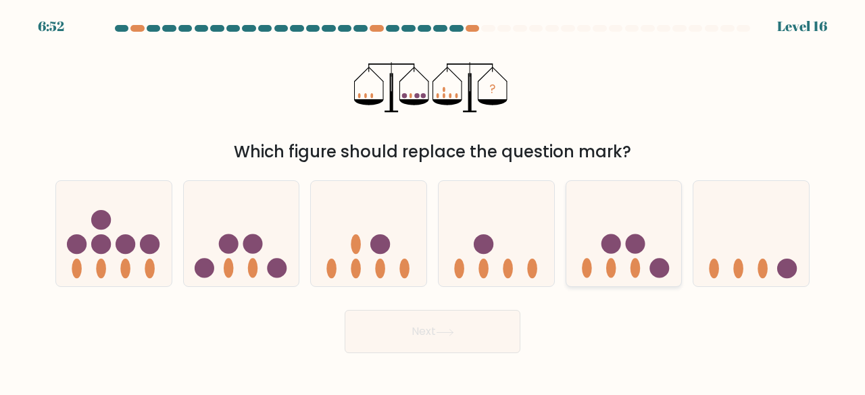
click at [618, 277] on icon at bounding box center [625, 233] width 116 height 95
click at [433, 201] on input "e." at bounding box center [433, 199] width 1 height 3
radio input "true"
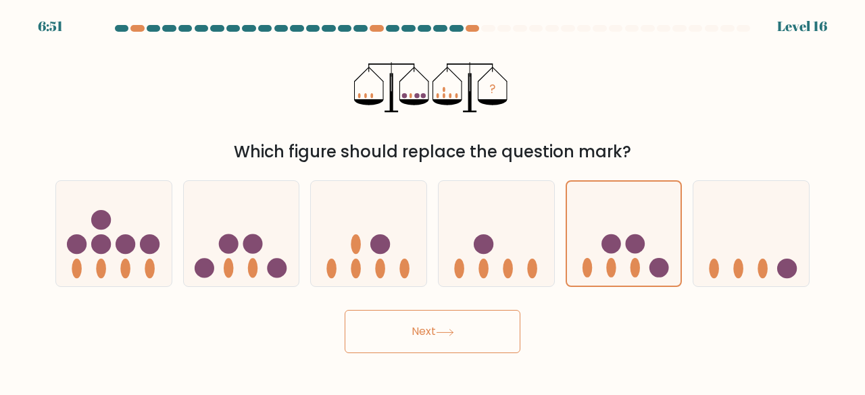
click at [443, 339] on button "Next" at bounding box center [433, 331] width 176 height 43
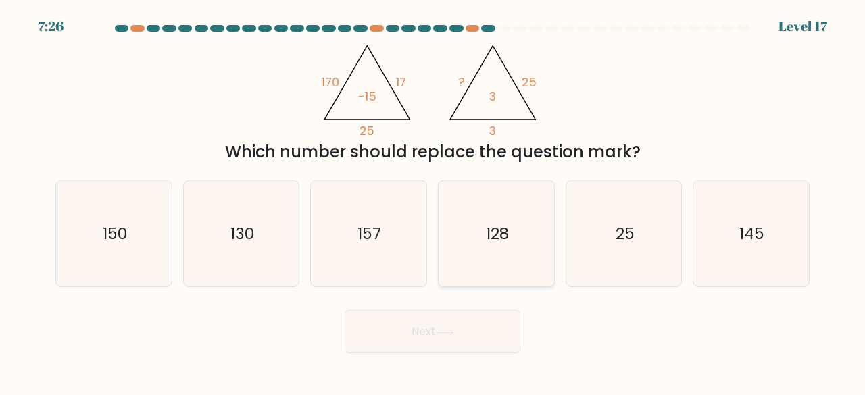
click at [469, 226] on icon "128" at bounding box center [496, 234] width 106 height 106
click at [433, 201] on input "d. 128" at bounding box center [433, 199] width 1 height 3
radio input "true"
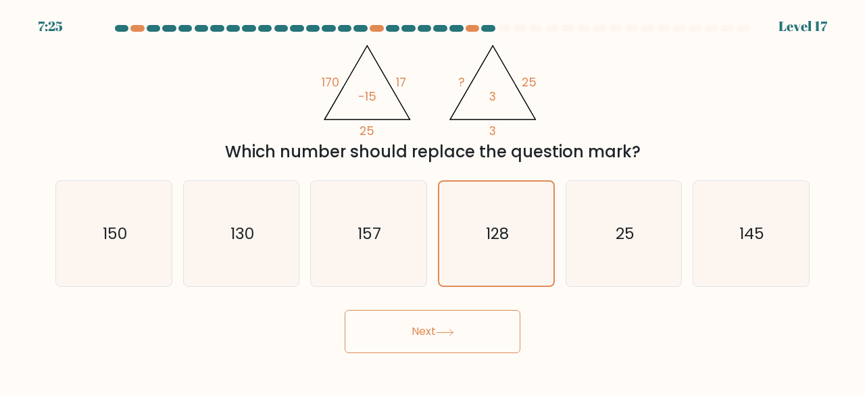
click at [437, 328] on button "Next" at bounding box center [433, 331] width 176 height 43
click at [362, 259] on icon "157" at bounding box center [369, 234] width 106 height 106
click at [433, 201] on input "c. 157" at bounding box center [433, 199] width 1 height 3
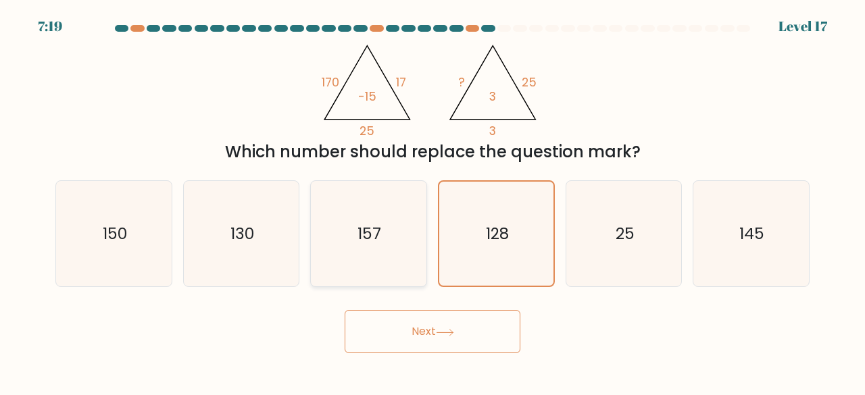
radio input "true"
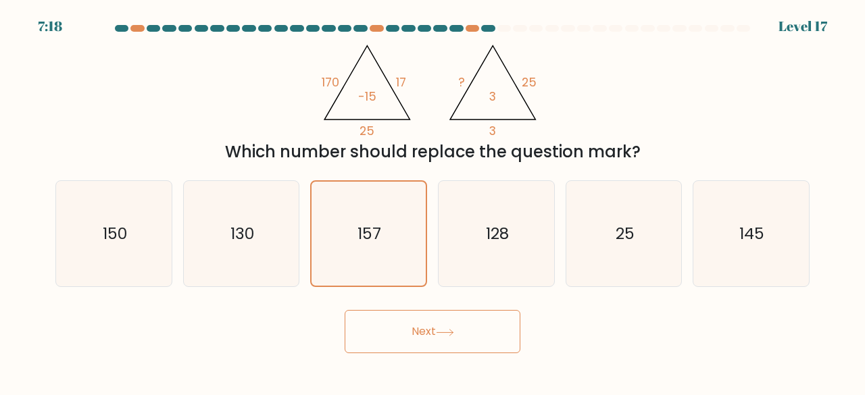
click at [442, 337] on button "Next" at bounding box center [433, 331] width 176 height 43
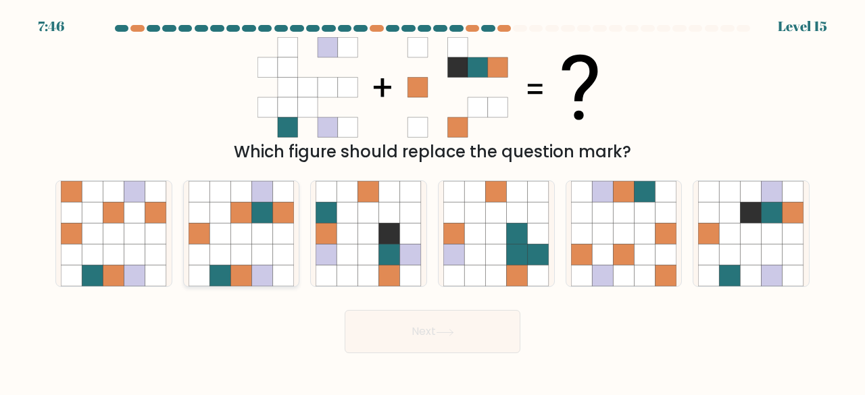
click at [264, 199] on icon at bounding box center [262, 191] width 21 height 21
click at [433, 199] on input "b." at bounding box center [433, 199] width 1 height 3
radio input "true"
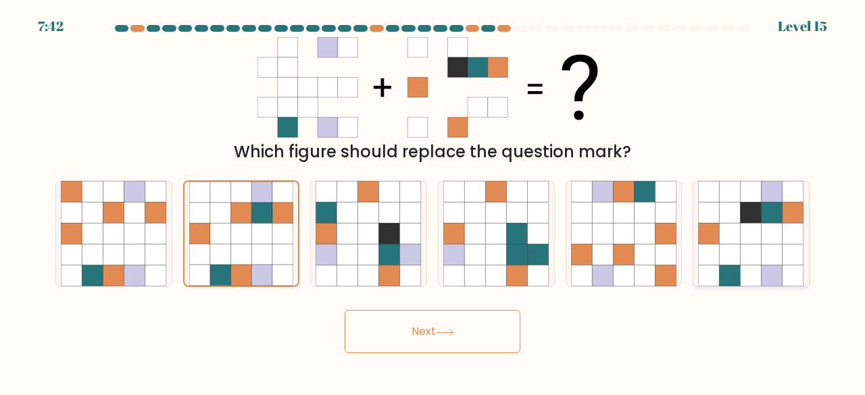
click at [714, 234] on icon at bounding box center [709, 234] width 21 height 21
click at [433, 201] on input "f." at bounding box center [433, 199] width 1 height 3
radio input "true"
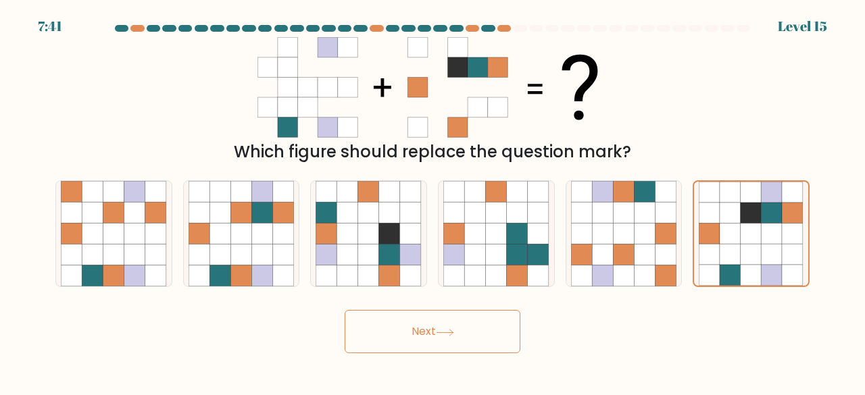
click at [461, 348] on button "Next" at bounding box center [433, 331] width 176 height 43
click at [464, 325] on button "Next" at bounding box center [433, 331] width 176 height 43
click at [400, 331] on button "Next" at bounding box center [433, 331] width 176 height 43
click at [410, 323] on button "Next" at bounding box center [433, 331] width 176 height 43
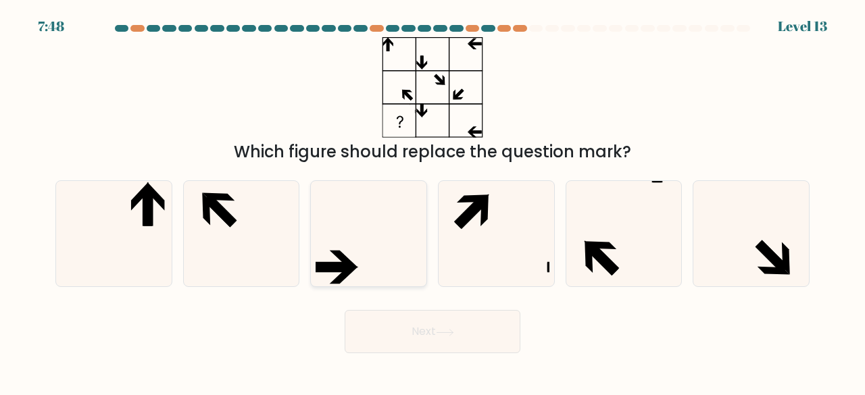
click at [372, 258] on icon at bounding box center [369, 234] width 106 height 106
click at [433, 201] on input "c." at bounding box center [433, 199] width 1 height 3
radio input "true"
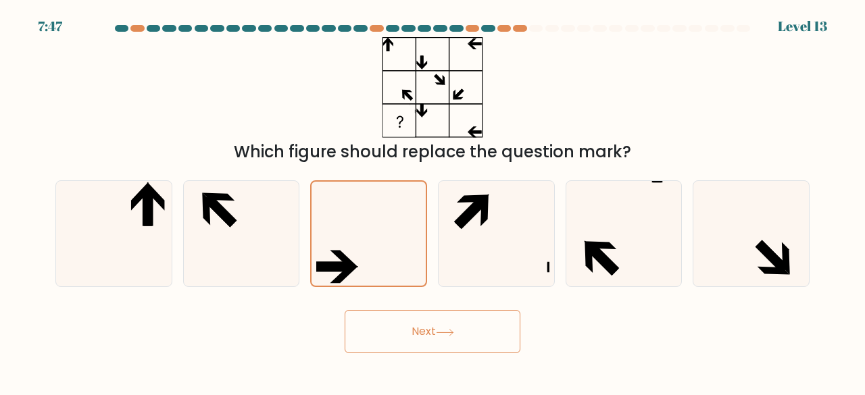
click at [431, 327] on button "Next" at bounding box center [433, 331] width 176 height 43
click at [418, 327] on button "Next" at bounding box center [433, 331] width 176 height 43
click at [415, 339] on button "Next" at bounding box center [433, 331] width 176 height 43
click at [424, 320] on button "Next" at bounding box center [433, 331] width 176 height 43
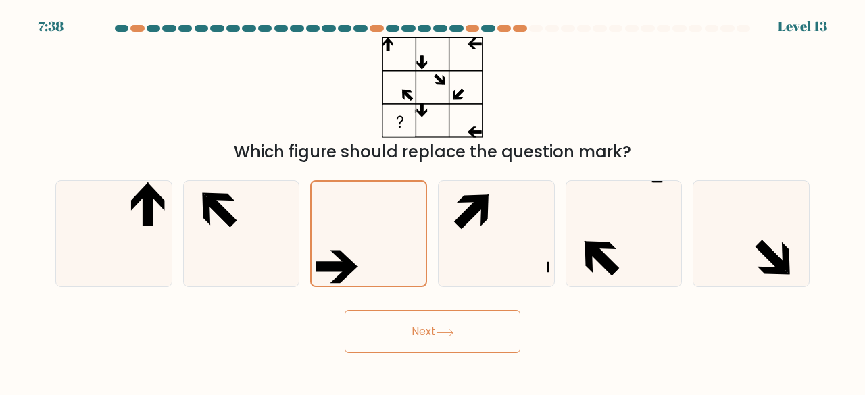
click at [424, 320] on button "Next" at bounding box center [433, 331] width 176 height 43
click at [390, 332] on button "Next" at bounding box center [433, 331] width 176 height 43
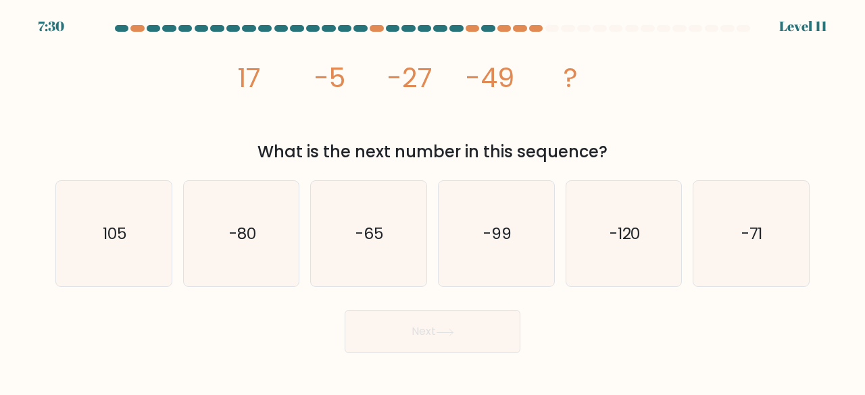
click at [412, 329] on button "Next" at bounding box center [433, 331] width 176 height 43
click at [453, 74] on icon "image/svg+xml 17 -5 -27 -49 ?" at bounding box center [433, 87] width 402 height 101
click at [702, 226] on icon "-71" at bounding box center [751, 234] width 106 height 106
click at [433, 201] on input "f. -71" at bounding box center [433, 199] width 1 height 3
radio input "true"
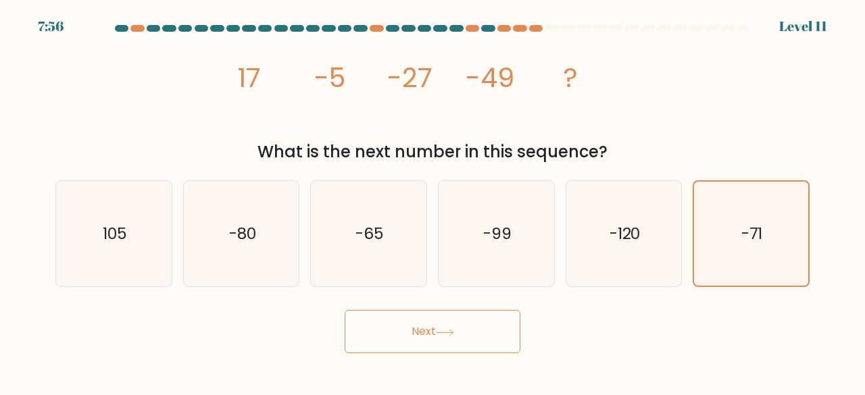
click at [470, 314] on button "Next" at bounding box center [433, 331] width 176 height 43
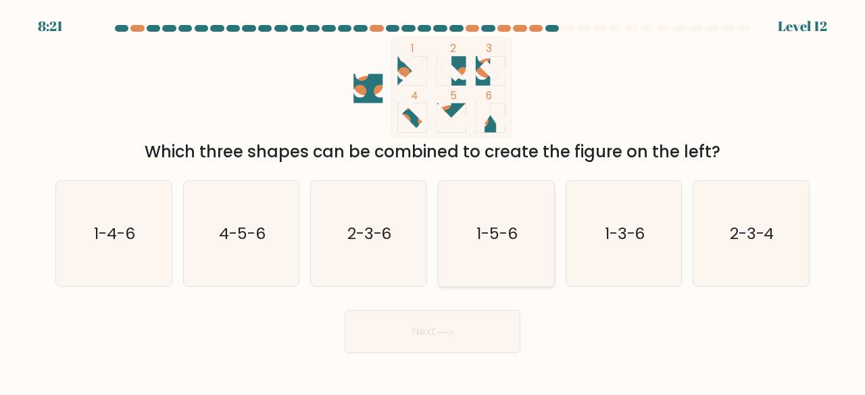
click at [507, 216] on icon "1-5-6" at bounding box center [496, 234] width 106 height 106
click at [433, 201] on input "d. 1-5-6" at bounding box center [433, 199] width 1 height 3
radio input "true"
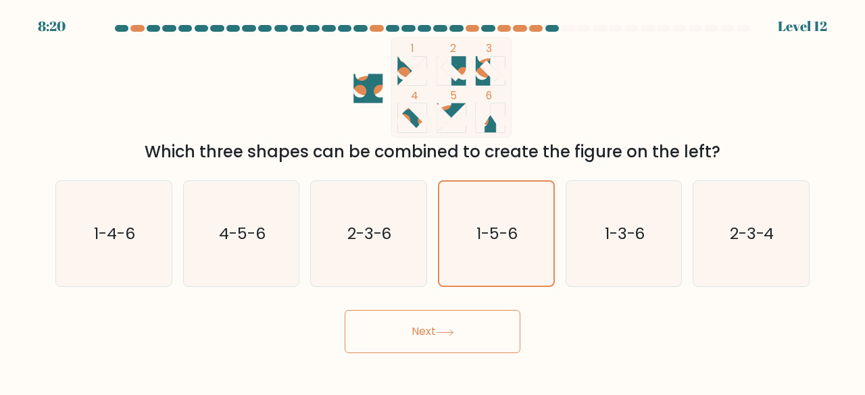
click at [438, 322] on button "Next" at bounding box center [433, 331] width 176 height 43
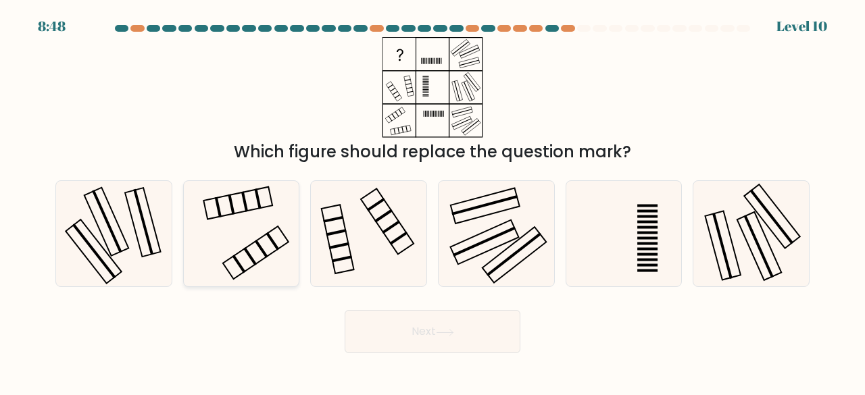
click at [254, 237] on icon at bounding box center [242, 234] width 106 height 106
click at [433, 201] on input "b." at bounding box center [433, 199] width 1 height 3
radio input "true"
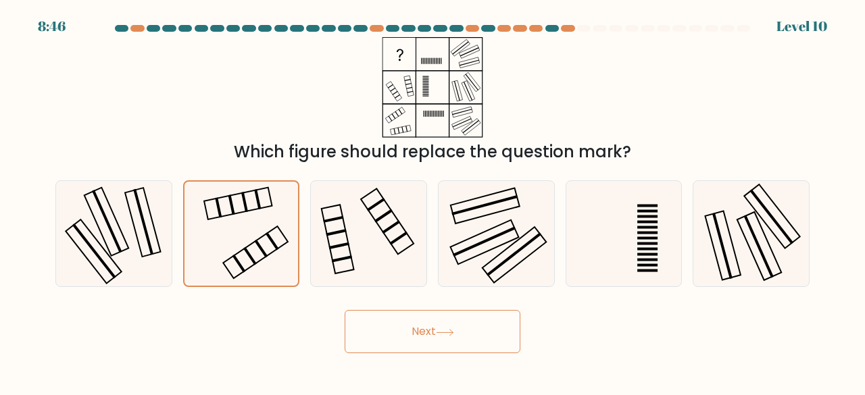
click at [395, 321] on button "Next" at bounding box center [433, 331] width 176 height 43
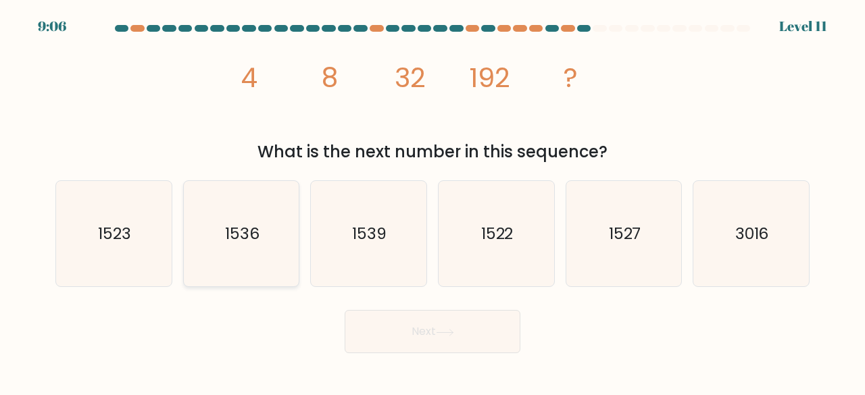
click at [258, 232] on text "1536" at bounding box center [242, 233] width 34 height 22
click at [433, 201] on input "b. 1536" at bounding box center [433, 199] width 1 height 3
radio input "true"
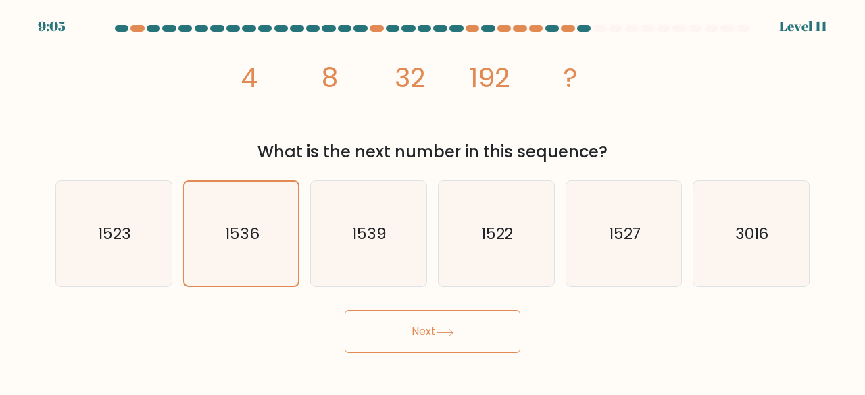
click at [420, 325] on button "Next" at bounding box center [433, 331] width 176 height 43
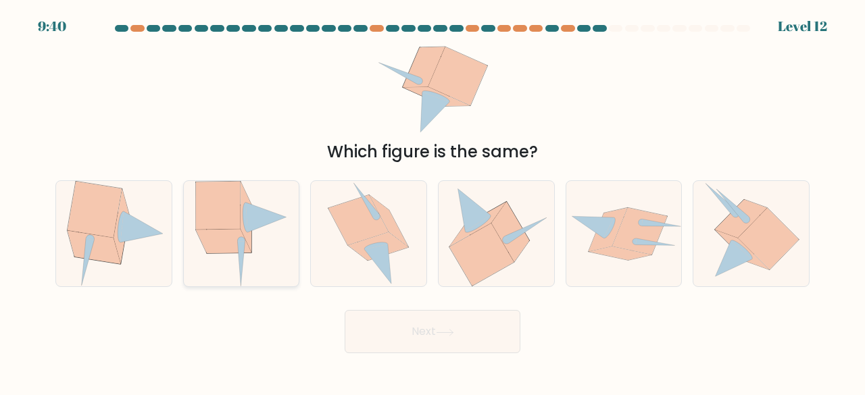
click at [258, 199] on icon at bounding box center [241, 234] width 93 height 106
click at [433, 199] on input "b." at bounding box center [433, 199] width 1 height 3
radio input "true"
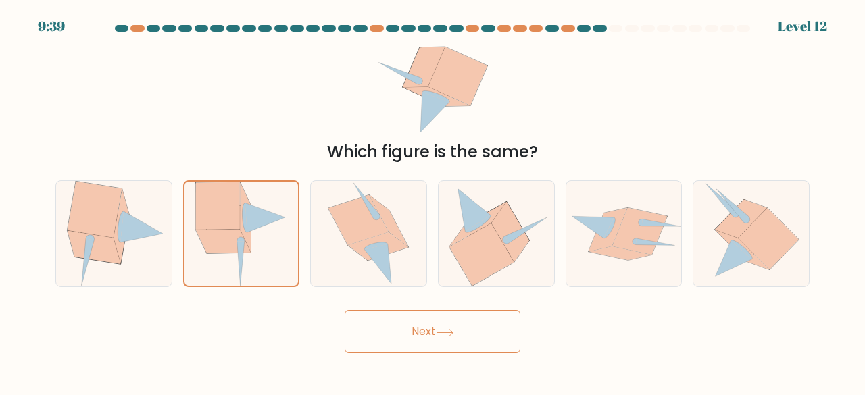
click at [391, 324] on button "Next" at bounding box center [433, 331] width 176 height 43
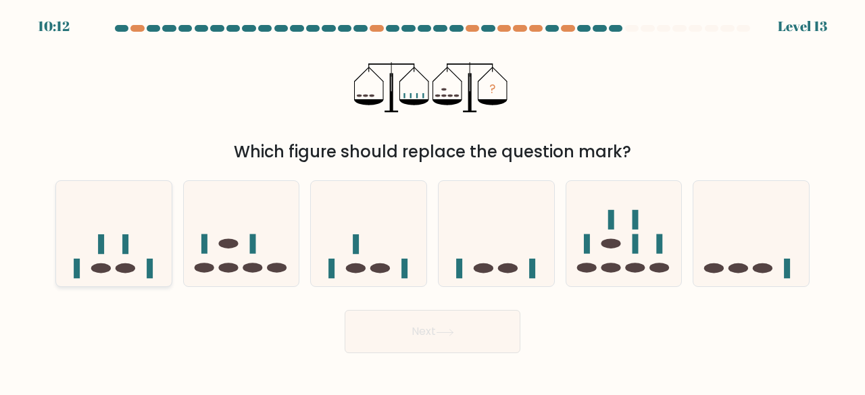
click at [113, 237] on icon at bounding box center [114, 233] width 116 height 95
click at [433, 201] on input "a." at bounding box center [433, 199] width 1 height 3
radio input "true"
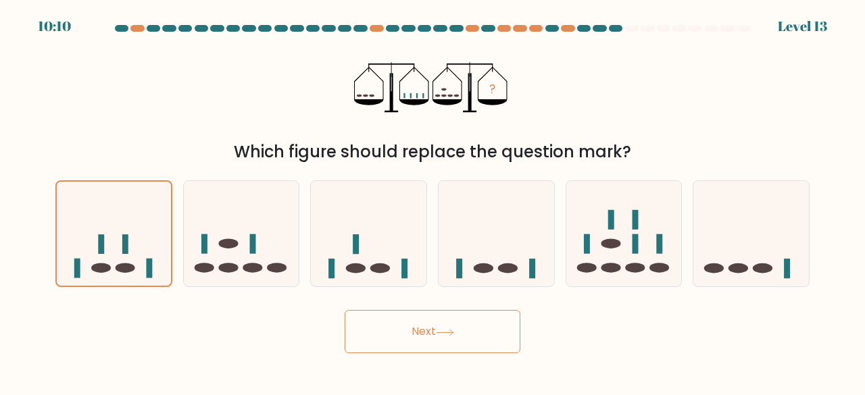
click at [398, 335] on button "Next" at bounding box center [433, 331] width 176 height 43
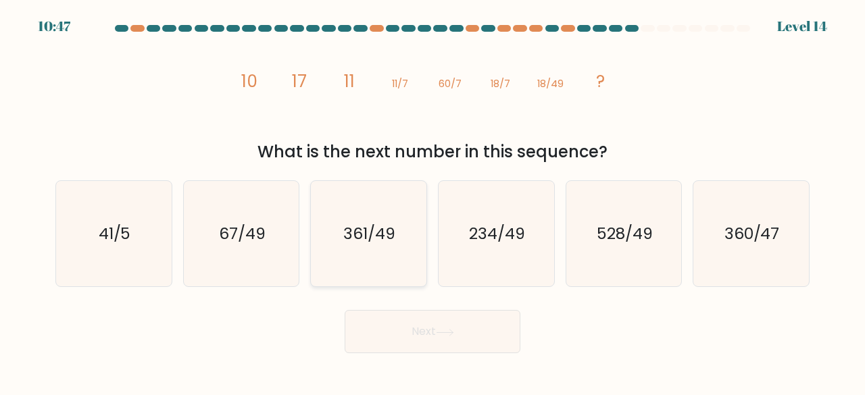
click at [345, 274] on icon "361/49" at bounding box center [369, 234] width 106 height 106
click at [433, 201] on input "c. 361/49" at bounding box center [433, 199] width 1 height 3
radio input "true"
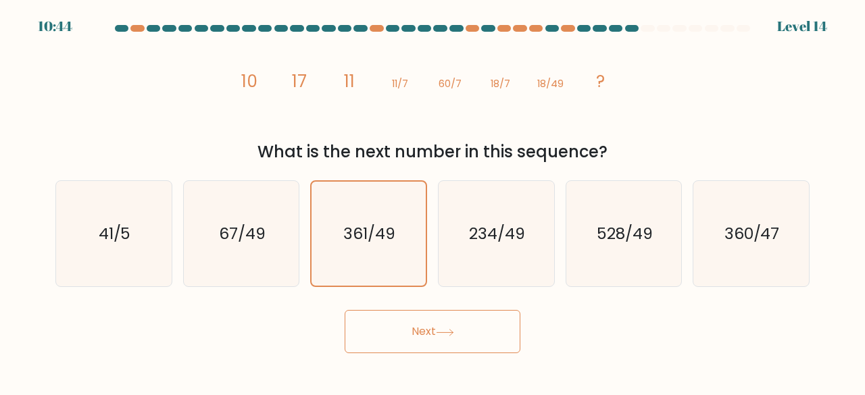
click at [458, 333] on button "Next" at bounding box center [433, 331] width 176 height 43
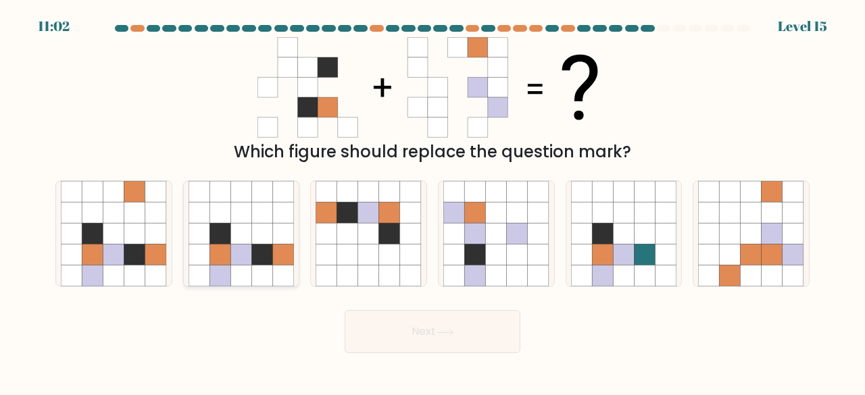
click at [254, 258] on icon at bounding box center [262, 255] width 21 height 21
click at [433, 201] on input "b." at bounding box center [433, 199] width 1 height 3
radio input "true"
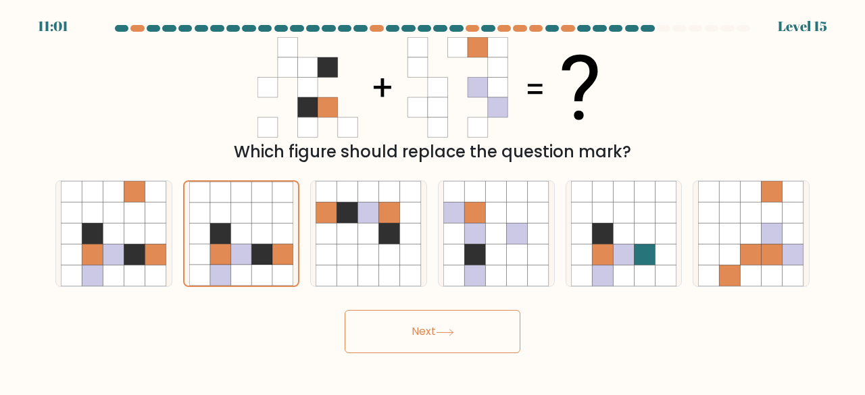
click at [381, 331] on button "Next" at bounding box center [433, 331] width 176 height 43
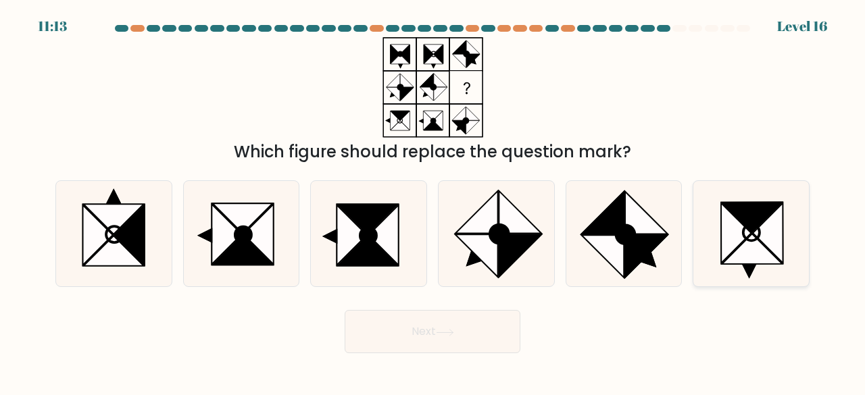
click at [760, 241] on icon at bounding box center [769, 233] width 30 height 60
click at [433, 201] on input "f." at bounding box center [433, 199] width 1 height 3
radio input "true"
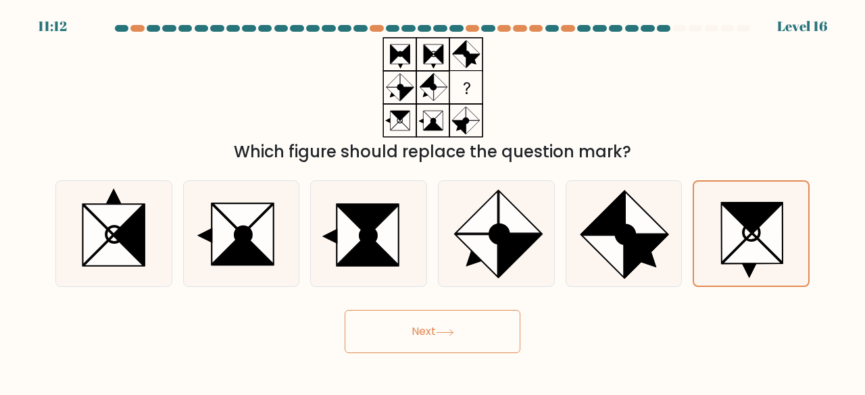
click at [462, 343] on button "Next" at bounding box center [433, 331] width 176 height 43
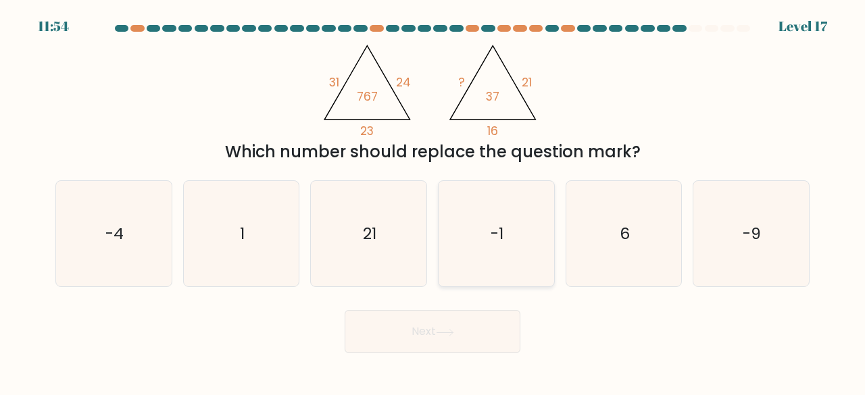
click at [485, 208] on icon "-1" at bounding box center [496, 234] width 106 height 106
click at [433, 201] on input "d. -1" at bounding box center [433, 199] width 1 height 3
radio input "true"
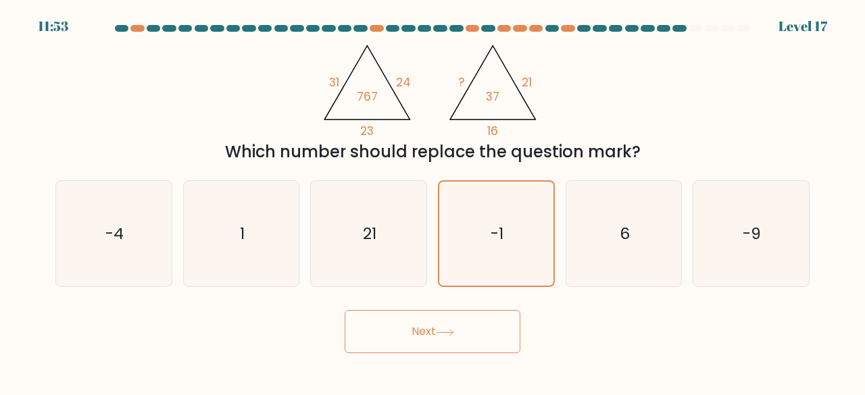
click at [423, 331] on button "Next" at bounding box center [433, 331] width 176 height 43
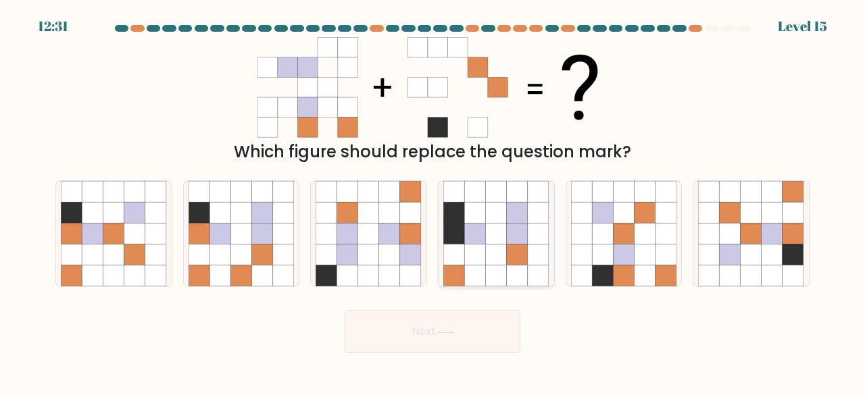
click at [518, 239] on icon at bounding box center [517, 234] width 21 height 21
click at [433, 201] on input "d." at bounding box center [433, 199] width 1 height 3
radio input "true"
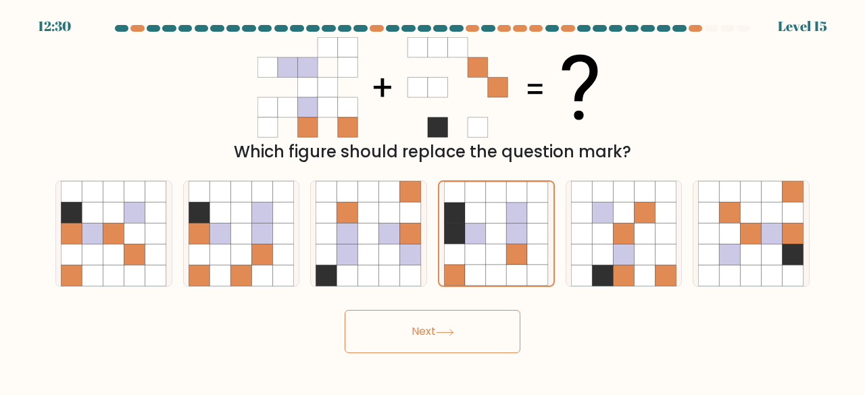
click at [446, 327] on button "Next" at bounding box center [433, 331] width 176 height 43
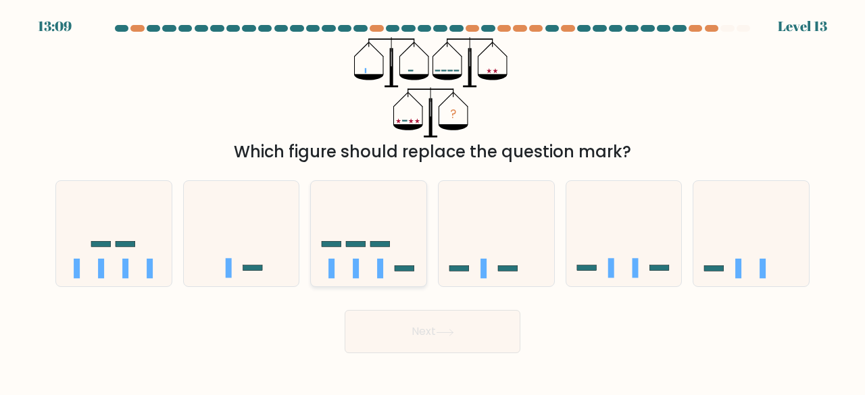
click at [381, 235] on icon at bounding box center [369, 233] width 116 height 95
click at [433, 201] on input "c." at bounding box center [433, 199] width 1 height 3
radio input "true"
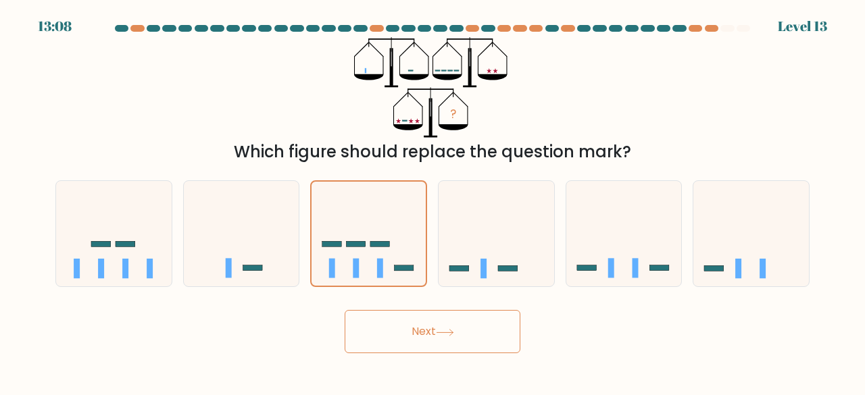
click at [404, 333] on button "Next" at bounding box center [433, 331] width 176 height 43
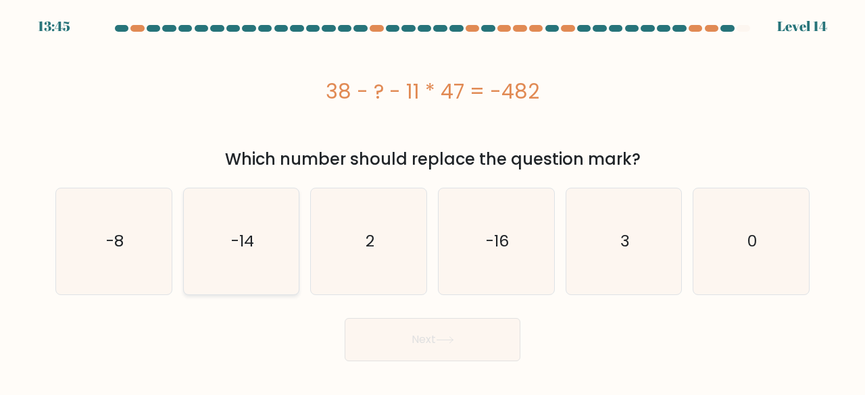
click at [274, 241] on icon "-14" at bounding box center [242, 242] width 106 height 106
click at [433, 201] on input "b. -14" at bounding box center [433, 199] width 1 height 3
radio input "true"
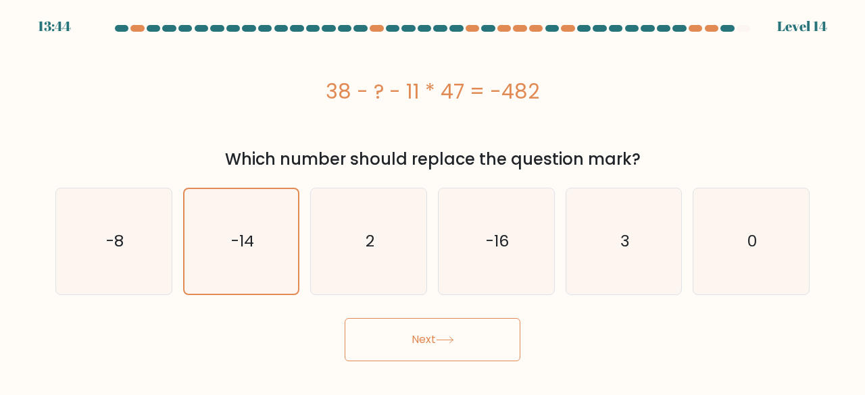
click at [375, 345] on button "Next" at bounding box center [433, 339] width 176 height 43
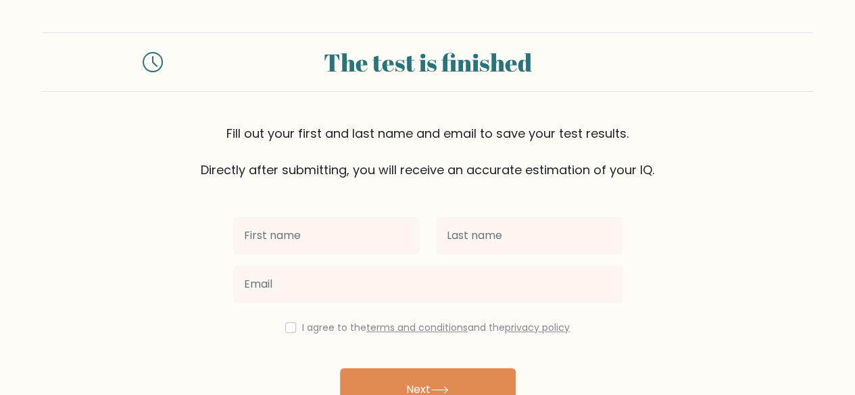
click at [381, 235] on input "text" at bounding box center [326, 236] width 187 height 38
type input "[PERSON_NAME]"
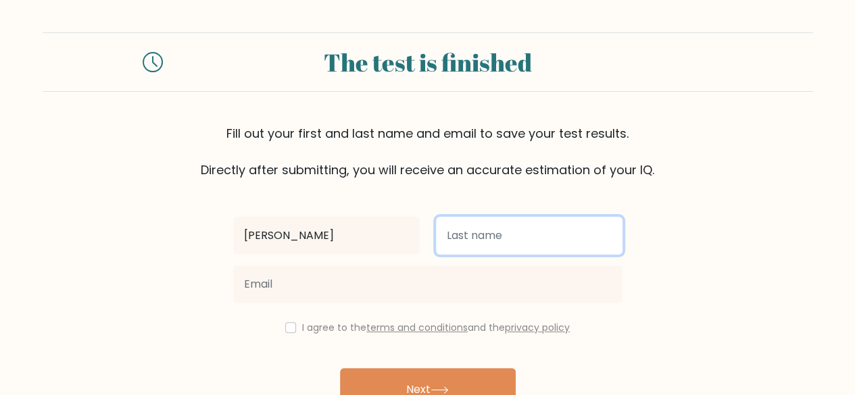
click at [471, 245] on input "text" at bounding box center [529, 236] width 187 height 38
type input "yadav"
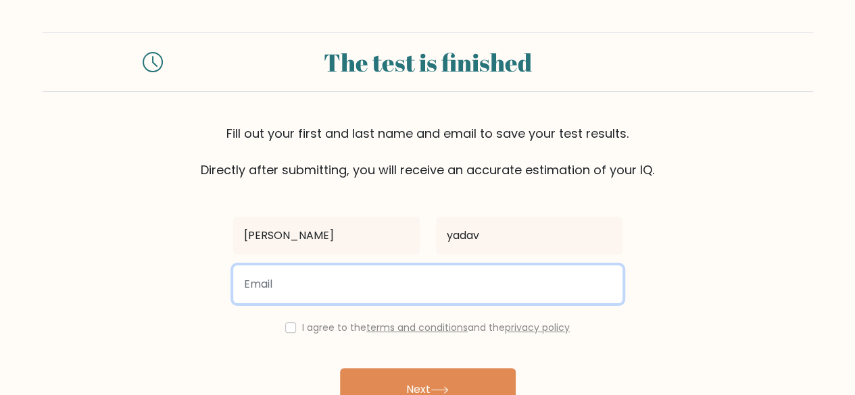
click at [454, 277] on input "email" at bounding box center [427, 285] width 389 height 38
type input "yuvrajsingiitbhu@gmail.com"
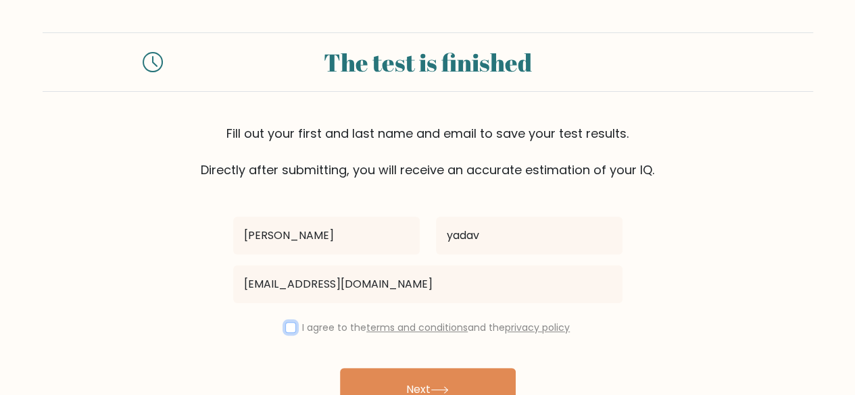
click at [287, 329] on input "checkbox" at bounding box center [290, 327] width 11 height 11
checkbox input "true"
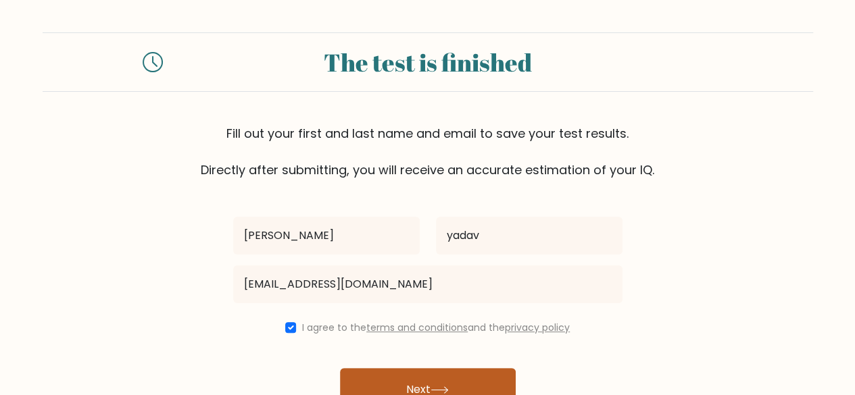
click at [366, 385] on button "Next" at bounding box center [428, 389] width 176 height 43
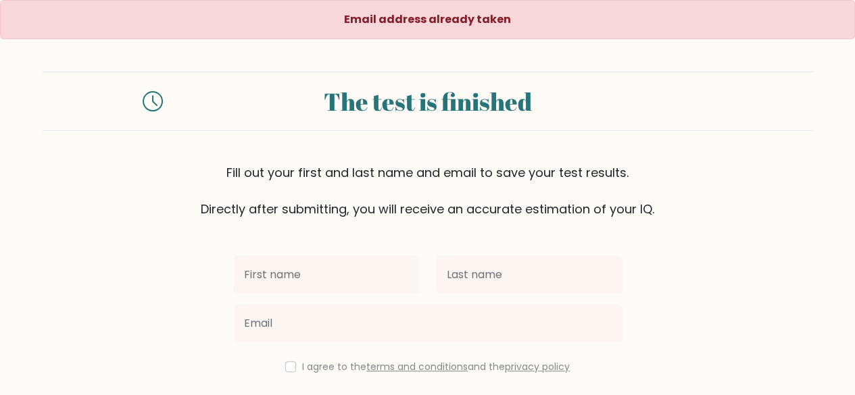
scroll to position [32, 0]
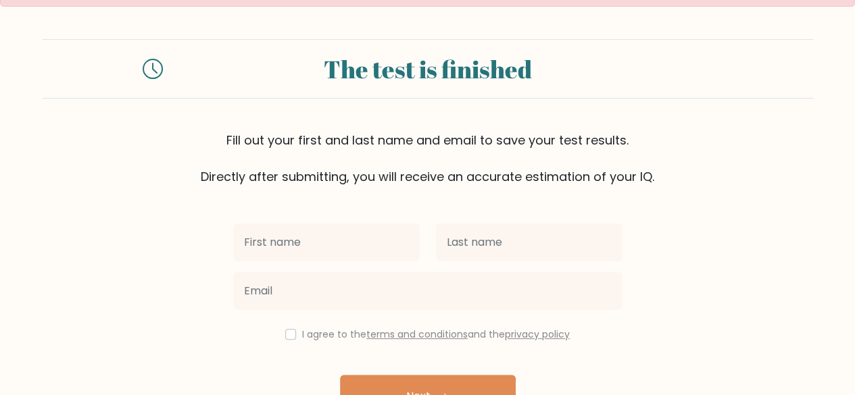
click at [323, 241] on input "text" at bounding box center [326, 243] width 187 height 38
type input "rishahh"
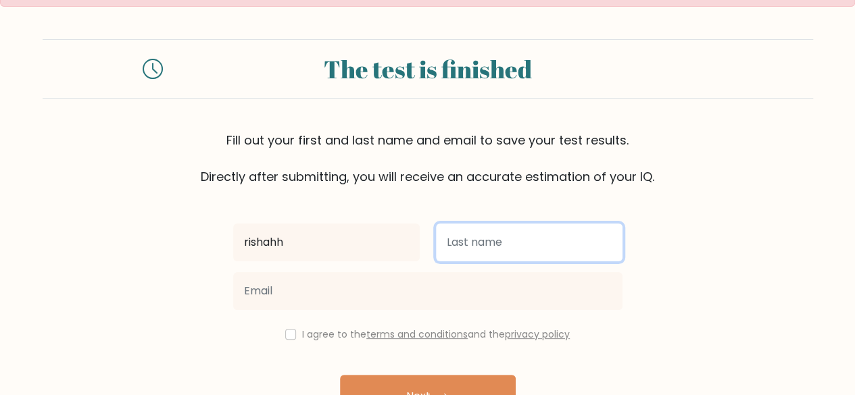
click at [459, 243] on input "text" at bounding box center [529, 243] width 187 height 38
type input "yadav"
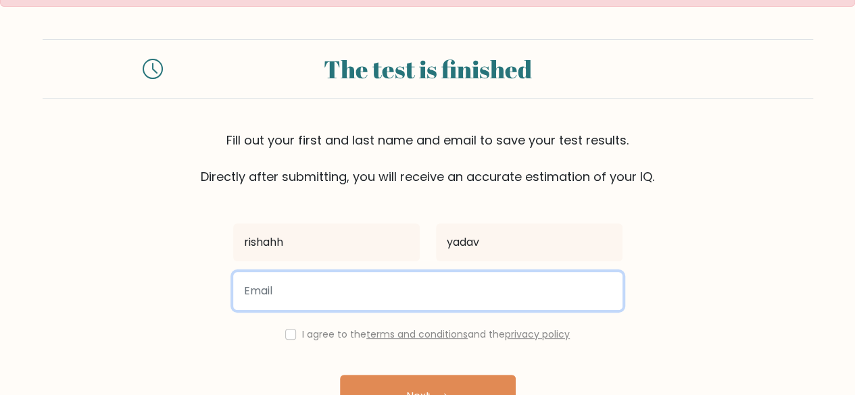
click at [431, 293] on input "email" at bounding box center [427, 291] width 389 height 38
type input "rishabh.yadav.civ23@itbhu.ac.in"
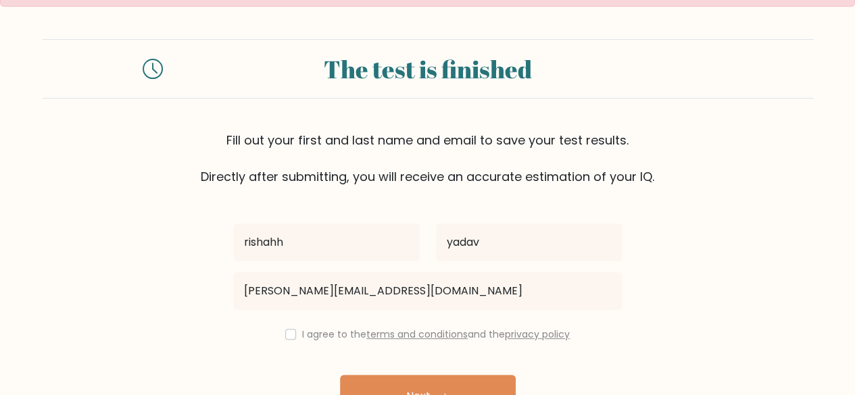
click at [288, 328] on div "I agree to the terms and conditions and the privacy policy" at bounding box center [428, 335] width 406 height 16
click at [288, 333] on input "checkbox" at bounding box center [290, 334] width 11 height 11
checkbox input "true"
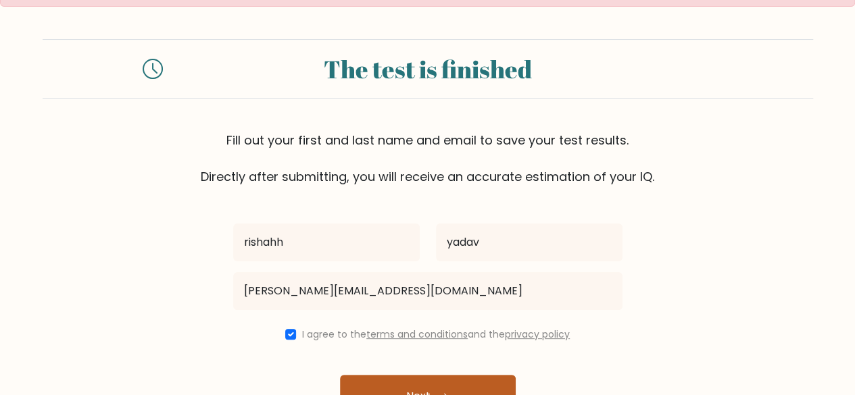
click at [372, 387] on button "Next" at bounding box center [428, 396] width 176 height 43
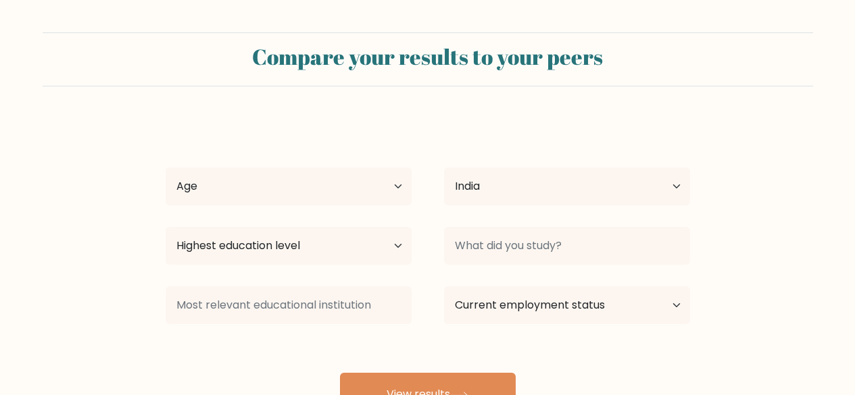
select select "IN"
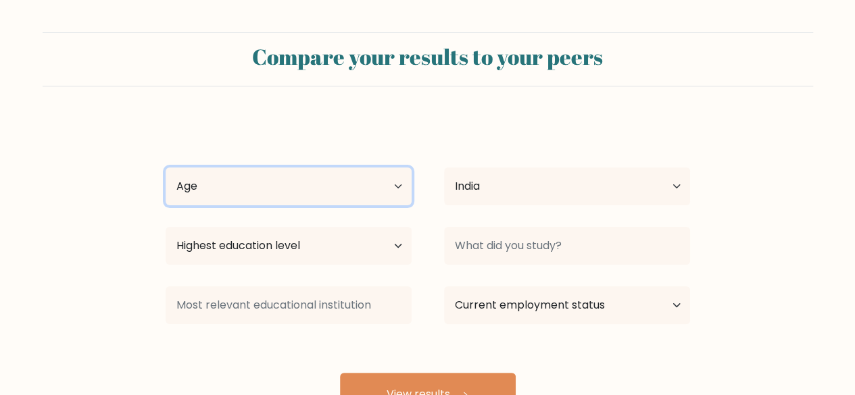
click at [368, 187] on select "Age Under 18 years old 18-24 years old 25-34 years old 35-44 years old 45-54 ye…" at bounding box center [289, 187] width 246 height 38
select select "min_18"
click at [166, 168] on select "Age Under 18 years old 18-24 years old 25-34 years old 35-44 years old 45-54 ye…" at bounding box center [289, 187] width 246 height 38
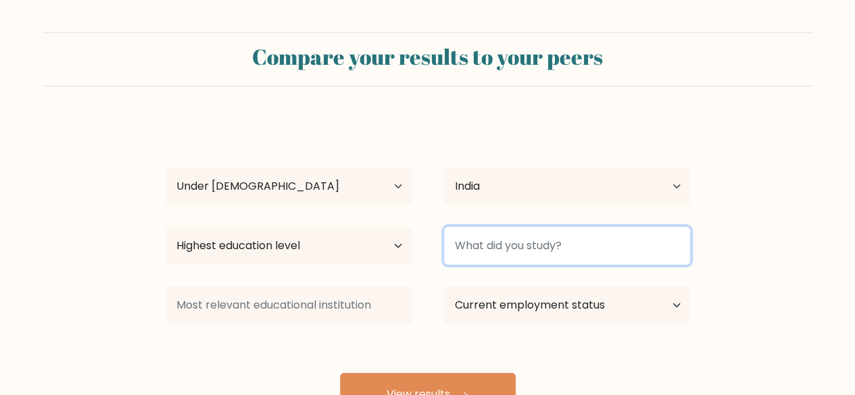
click at [473, 254] on input at bounding box center [567, 246] width 246 height 38
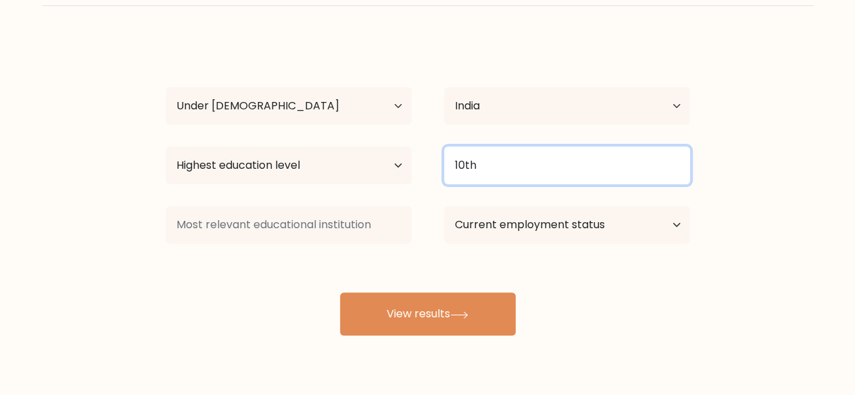
scroll to position [81, 0]
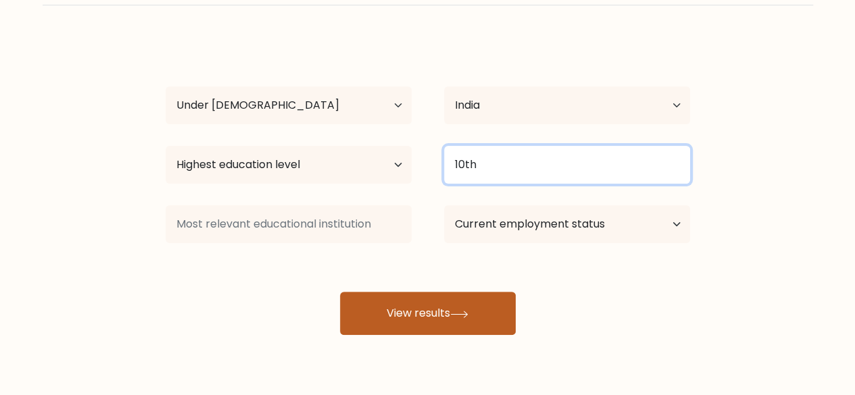
type input "10th"
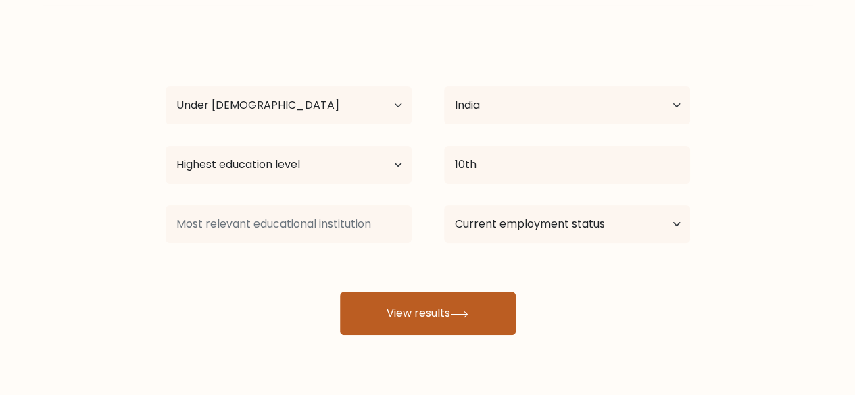
click at [428, 325] on button "View results" at bounding box center [428, 313] width 176 height 43
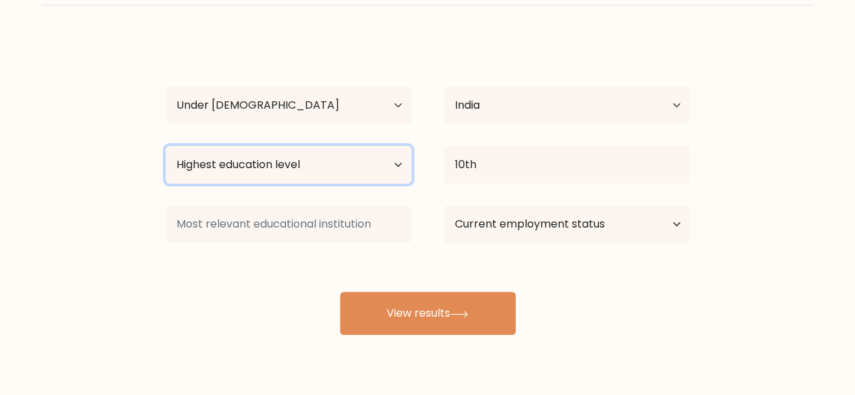
click at [340, 175] on select "Highest education level No schooling Primary Lower Secondary Upper Secondary Oc…" at bounding box center [289, 165] width 246 height 38
select select "bachelors_degree"
click at [166, 146] on select "Highest education level No schooling Primary Lower Secondary Upper Secondary Oc…" at bounding box center [289, 165] width 246 height 38
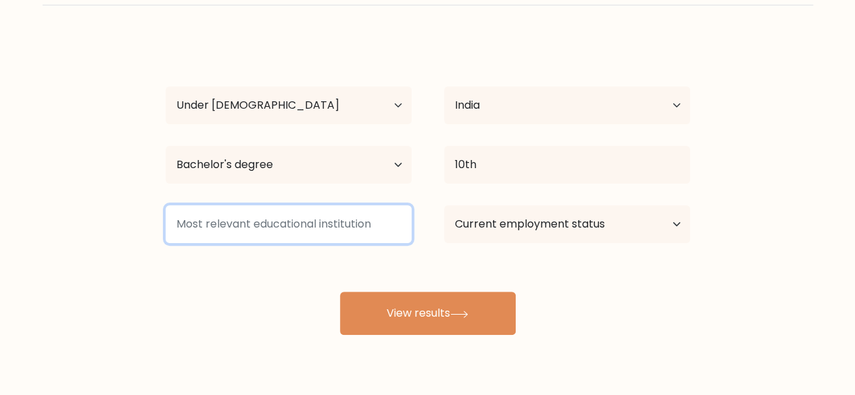
click at [298, 236] on input at bounding box center [289, 225] width 246 height 38
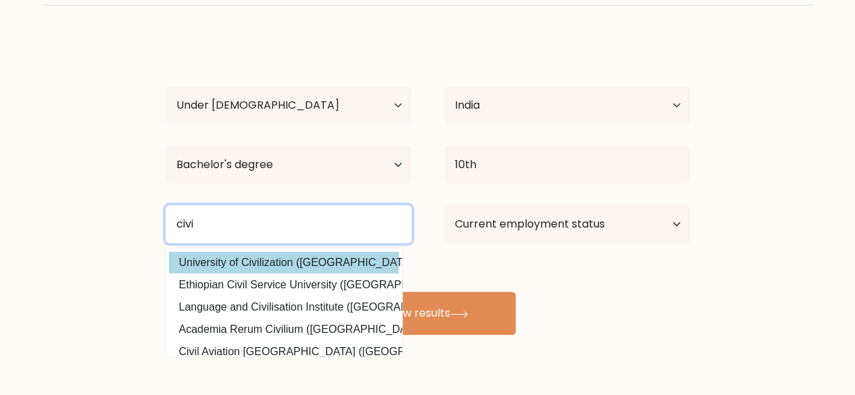
type input "civi"
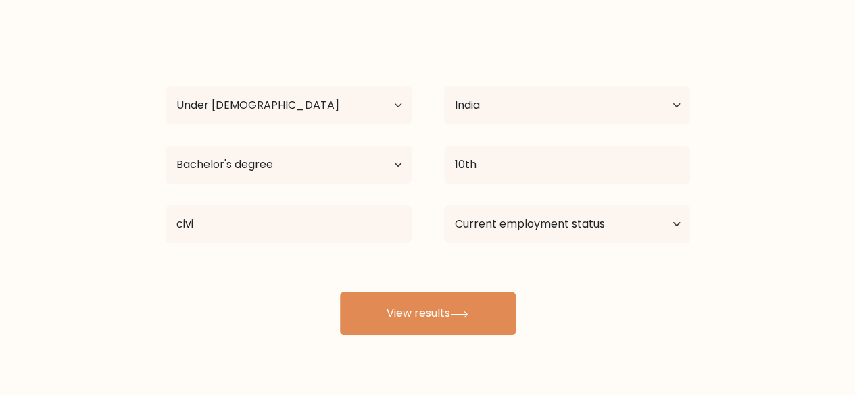
click at [291, 255] on div "rishahh yadav Age Under 18 years old 18-24 years old 25-34 years old 35-44 year…" at bounding box center [428, 186] width 541 height 297
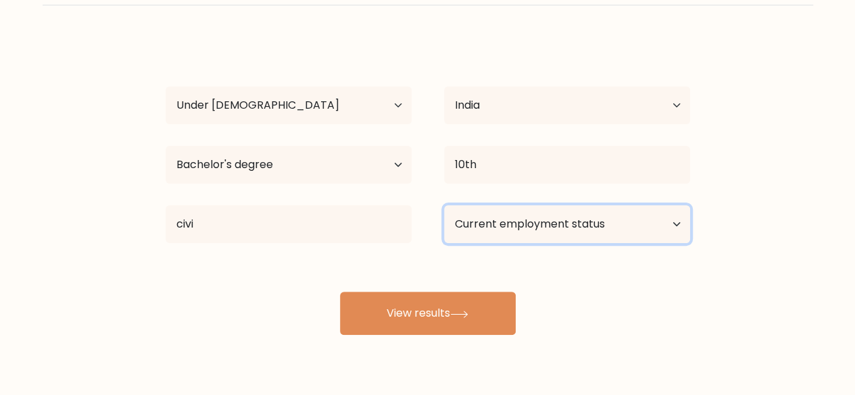
click at [483, 229] on select "Current employment status Employed Student Retired Other / prefer not to answer" at bounding box center [567, 225] width 246 height 38
click at [444, 206] on select "Current employment status Employed Student Retired Other / prefer not to answer" at bounding box center [567, 225] width 246 height 38
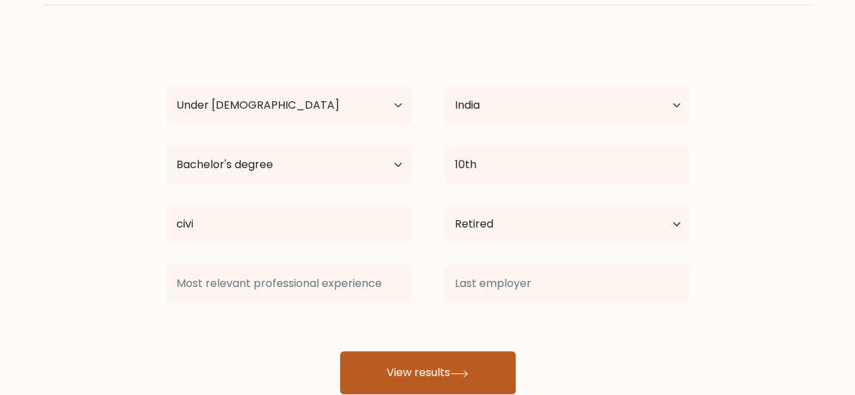
click at [443, 310] on div "rishahh yadav Age Under 18 years old 18-24 years old 25-34 years old 35-44 year…" at bounding box center [428, 216] width 541 height 357
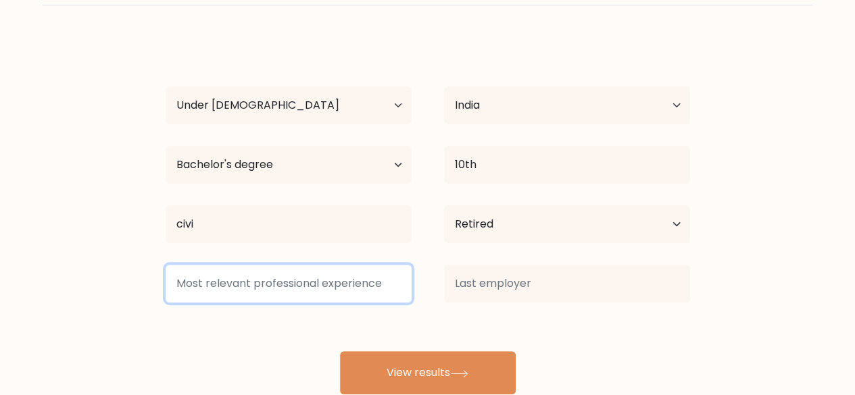
click at [375, 280] on input at bounding box center [289, 284] width 246 height 38
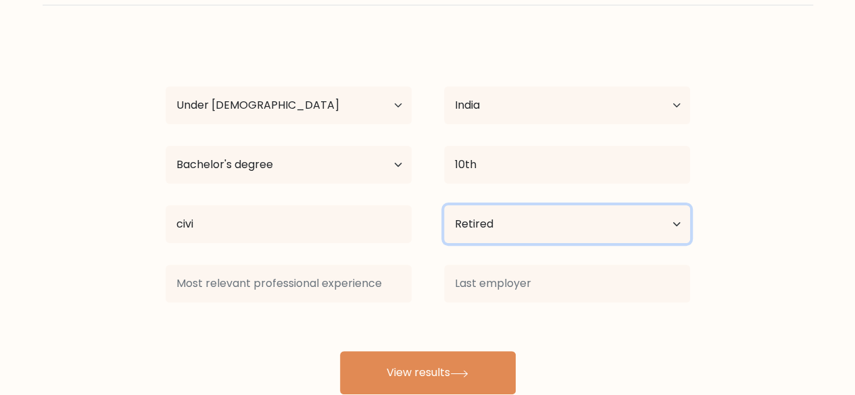
click at [485, 237] on select "Current employment status Employed Student Retired Other / prefer not to answer" at bounding box center [567, 225] width 246 height 38
select select "student"
click at [444, 206] on select "Current employment status Employed Student Retired Other / prefer not to answer" at bounding box center [567, 225] width 246 height 38
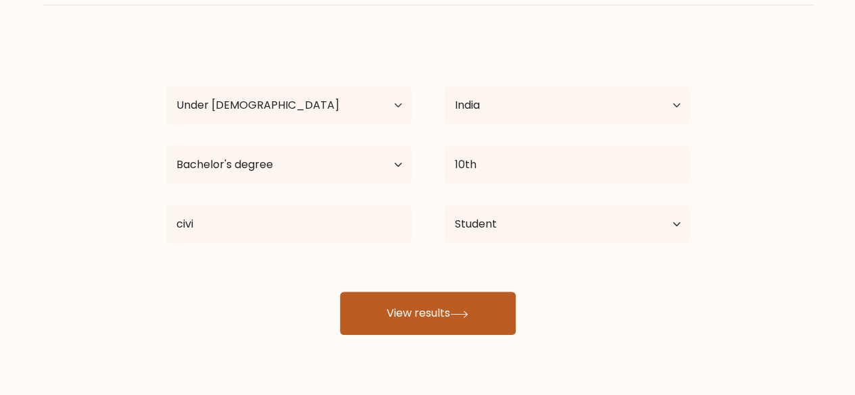
click at [438, 310] on button "View results" at bounding box center [428, 313] width 176 height 43
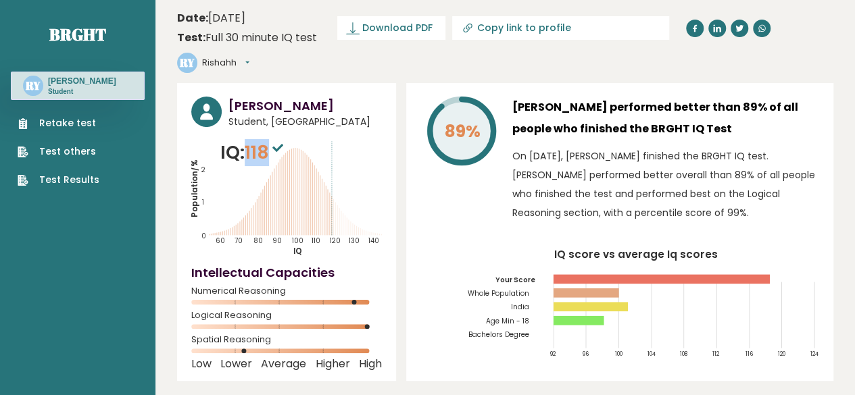
drag, startPoint x: 249, startPoint y: 124, endPoint x: 270, endPoint y: 127, distance: 21.9
click at [270, 140] on span "118" at bounding box center [266, 152] width 42 height 25
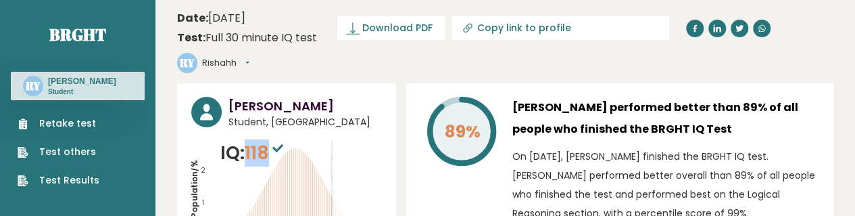
click at [260, 140] on span "118" at bounding box center [266, 152] width 42 height 25
drag, startPoint x: 245, startPoint y: 122, endPoint x: 269, endPoint y: 122, distance: 24.3
click at [269, 139] on p "IQ: 118" at bounding box center [253, 152] width 66 height 27
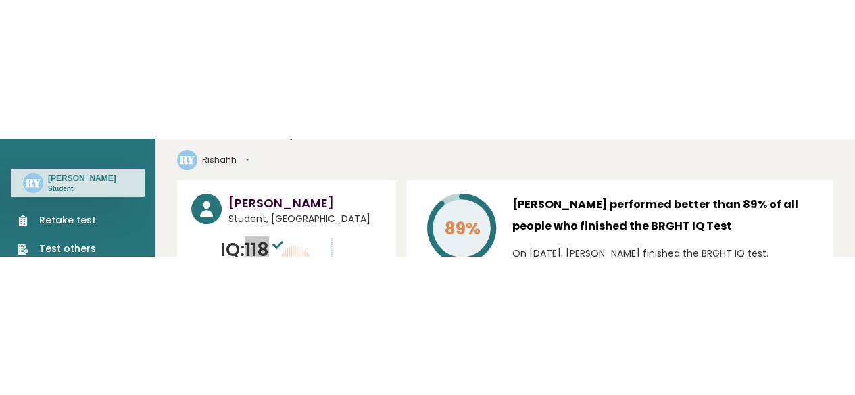
scroll to position [45, 0]
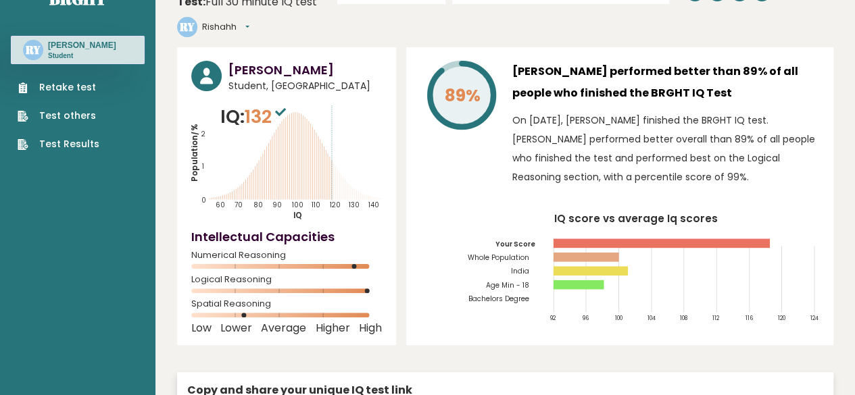
scroll to position [7, 0]
